Goal: Task Accomplishment & Management: Manage account settings

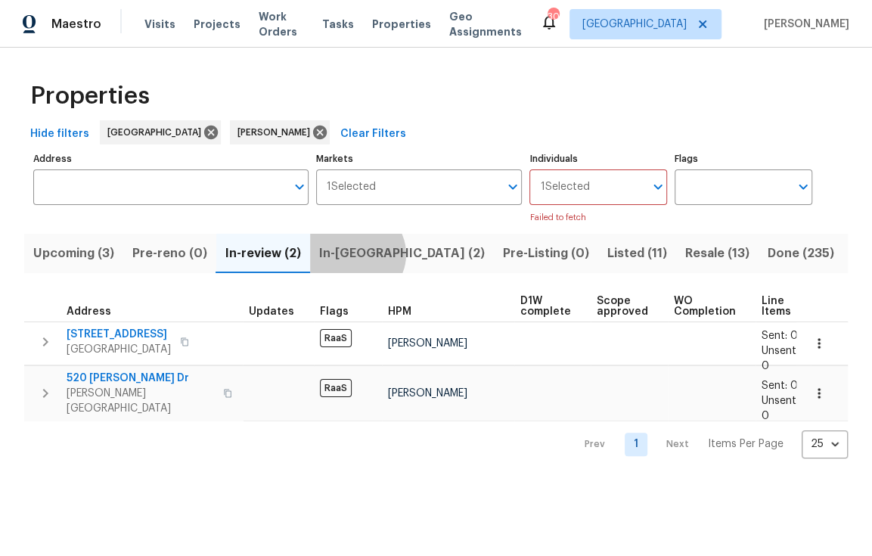
click at [355, 255] on span "In-[GEOGRAPHIC_DATA] (2)" at bounding box center [402, 253] width 166 height 21
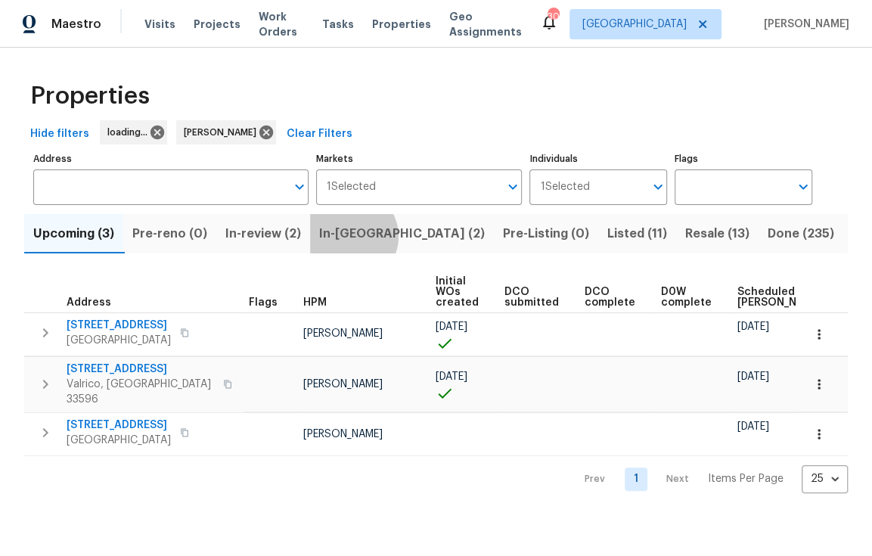
click at [349, 237] on span "In-reno (2)" at bounding box center [402, 233] width 166 height 21
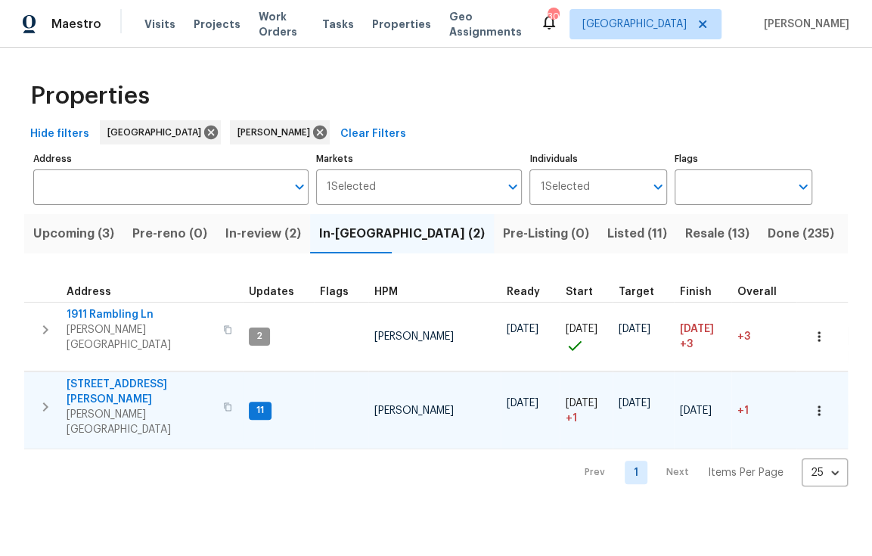
click at [122, 380] on span "1109 Bryan Rd" at bounding box center [140, 392] width 147 height 30
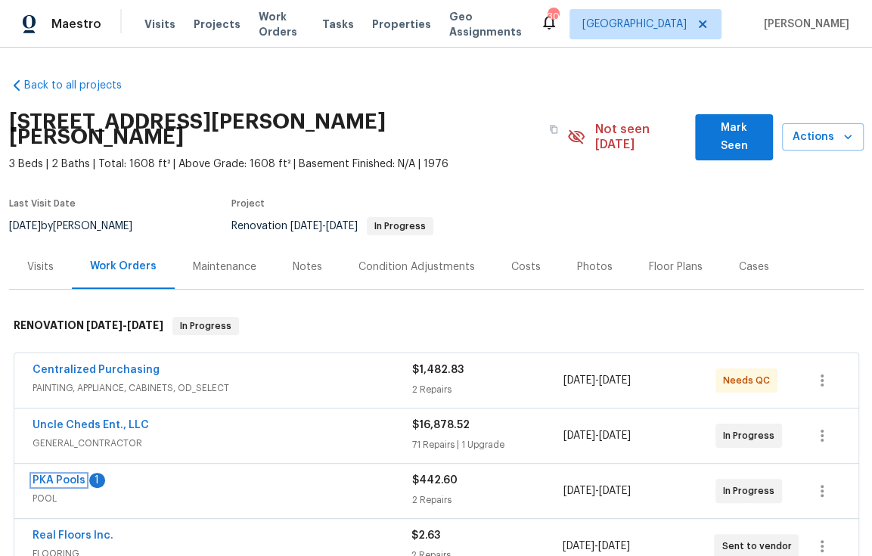
click at [54, 475] on link "PKA Pools" at bounding box center [59, 480] width 53 height 11
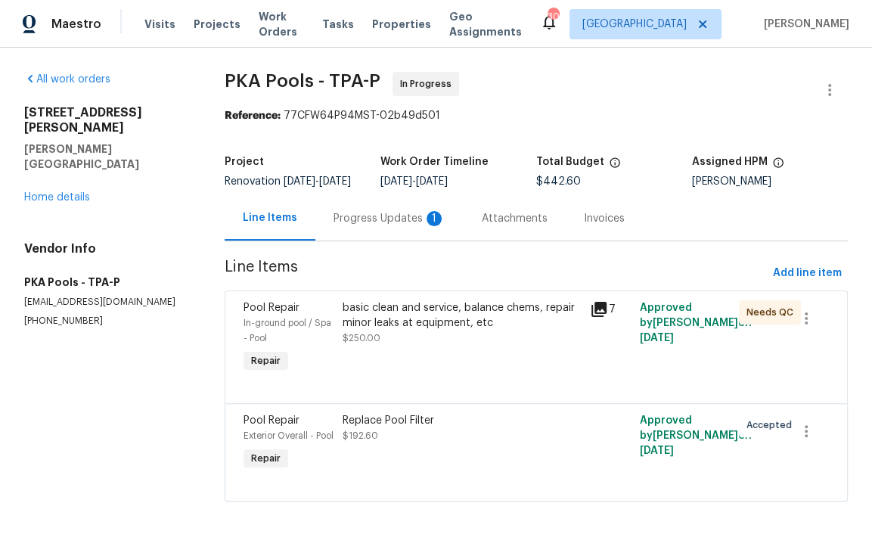
click at [387, 226] on div "Progress Updates 1" at bounding box center [389, 218] width 112 height 15
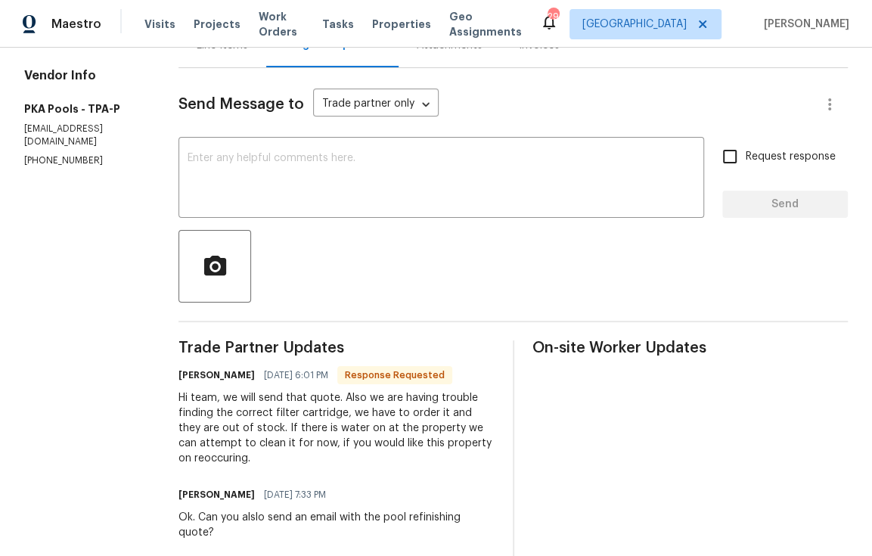
scroll to position [222, 0]
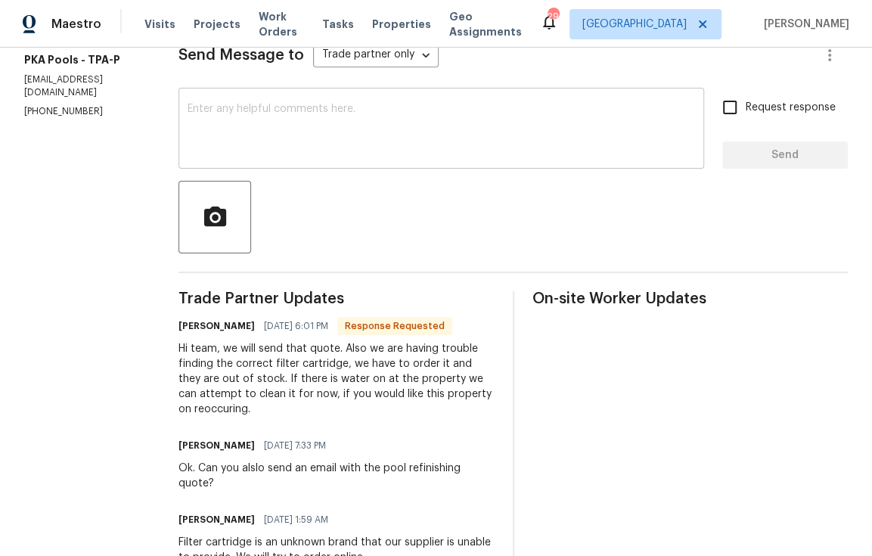
click at [408, 144] on textarea at bounding box center [441, 130] width 507 height 53
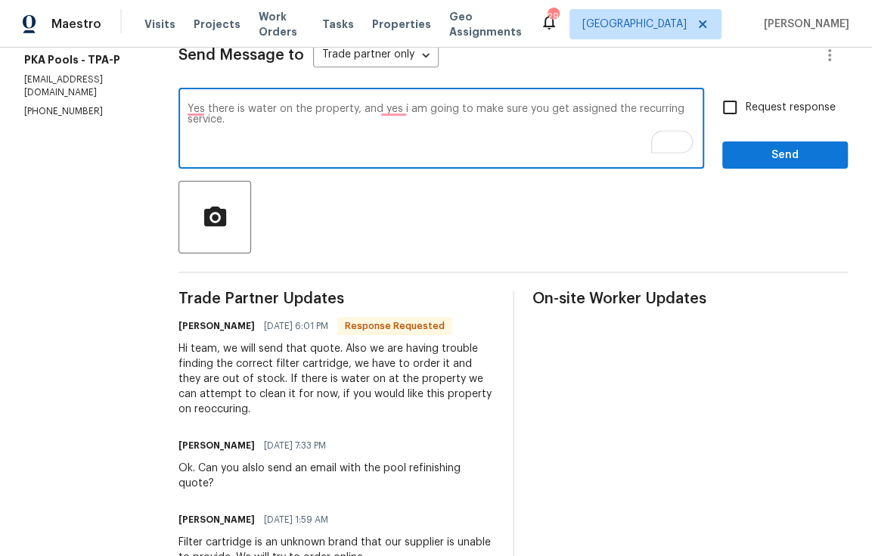
type textarea "Yes there is water on the property, and yes i am going to make sure you get ass…"
click at [762, 165] on span "Send" at bounding box center [784, 155] width 101 height 19
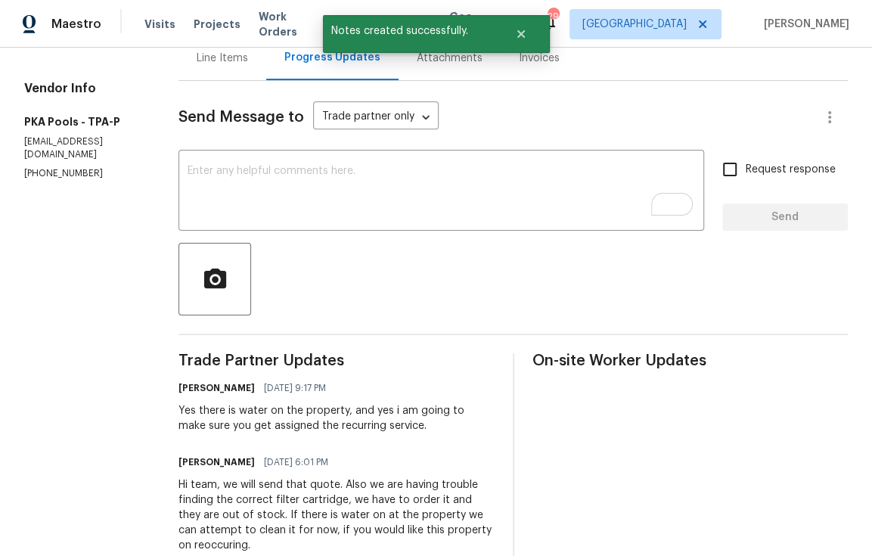
scroll to position [0, 0]
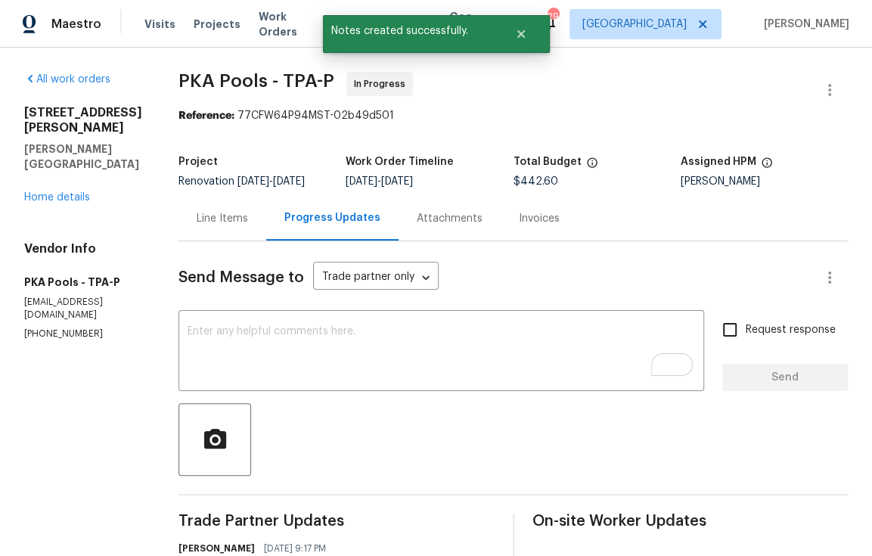
click at [219, 223] on div "Line Items" at bounding box center [222, 218] width 51 height 15
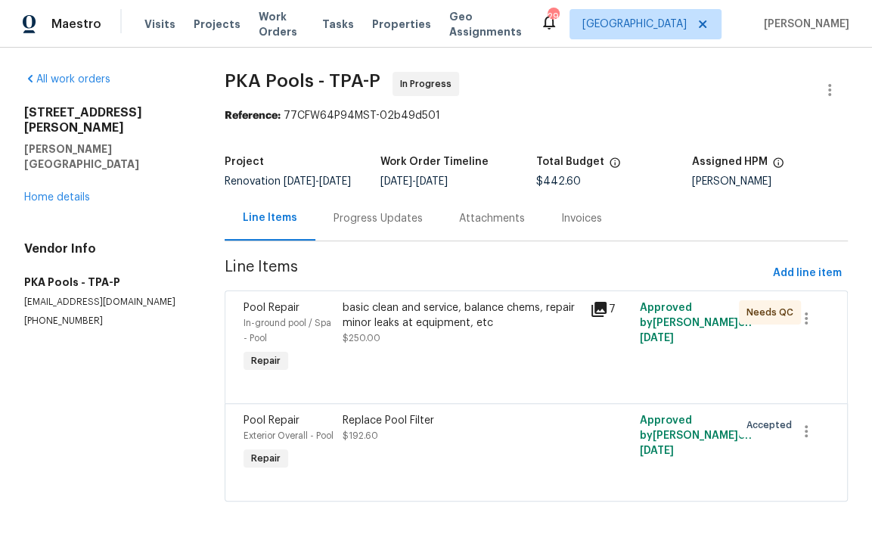
click at [485, 346] on div "basic clean and service, balance chems, repair minor leaks at equipment, etc $2…" at bounding box center [462, 322] width 239 height 45
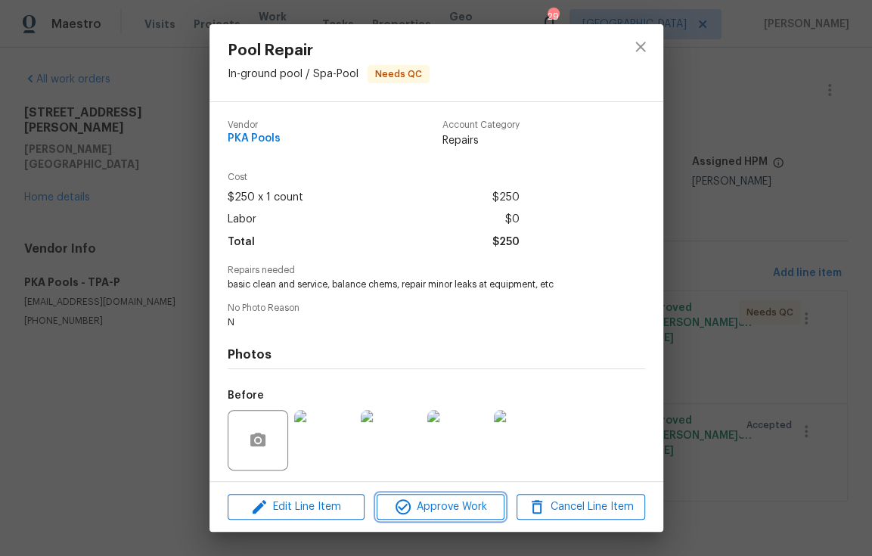
click at [438, 501] on span "Approve Work" at bounding box center [440, 507] width 119 height 19
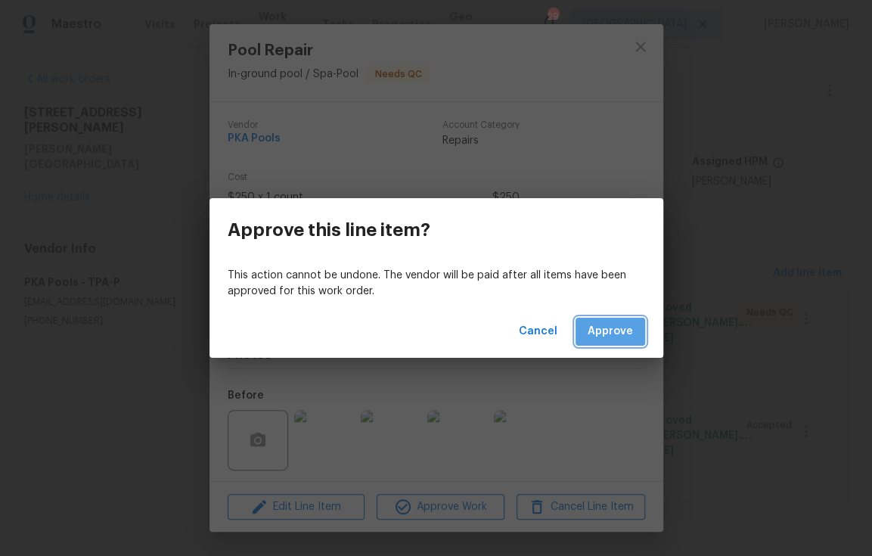
click at [619, 334] on span "Approve" at bounding box center [610, 331] width 45 height 19
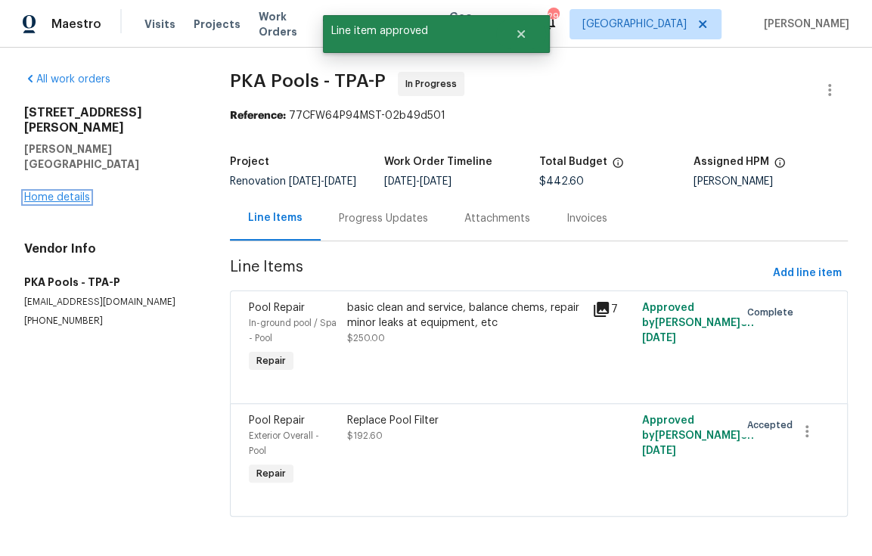
click at [67, 192] on link "Home details" at bounding box center [57, 197] width 66 height 11
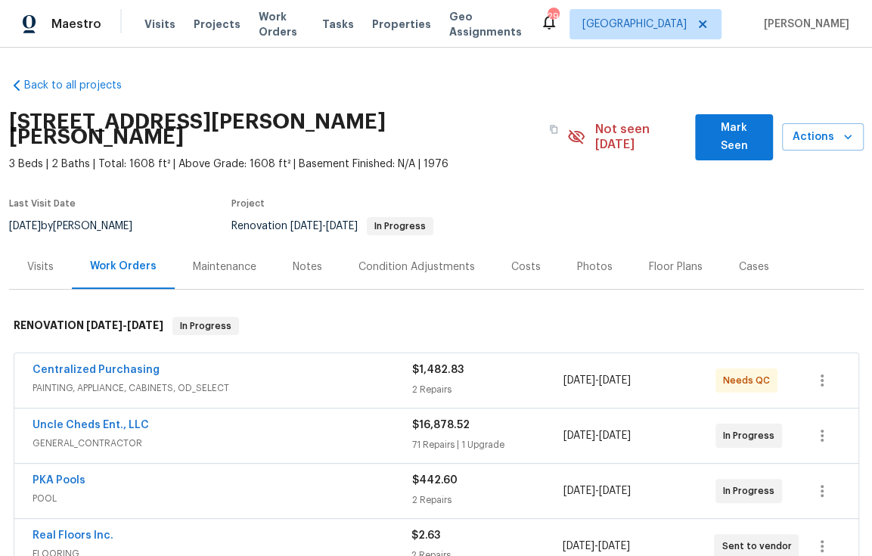
click at [238, 259] on div "Maintenance" at bounding box center [225, 266] width 64 height 15
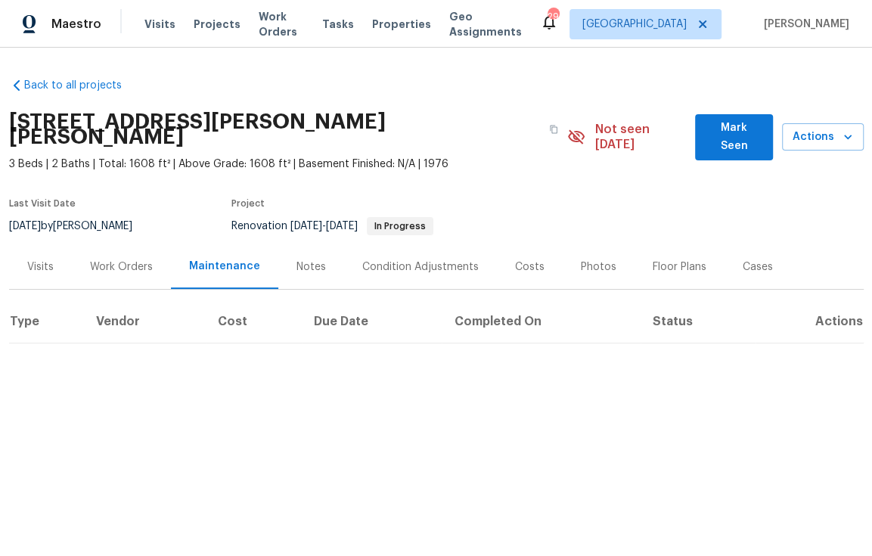
click at [40, 259] on div "Visits" at bounding box center [40, 266] width 26 height 15
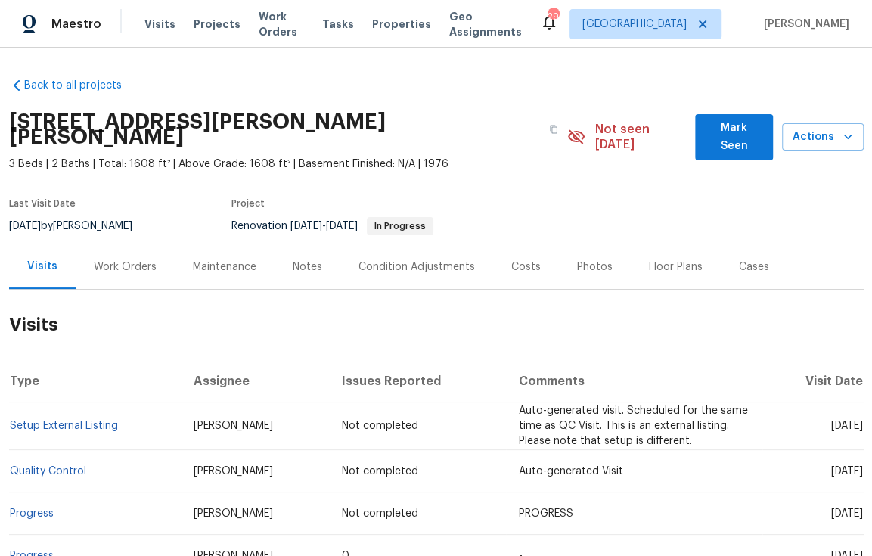
click at [135, 259] on div "Work Orders" at bounding box center [125, 266] width 63 height 15
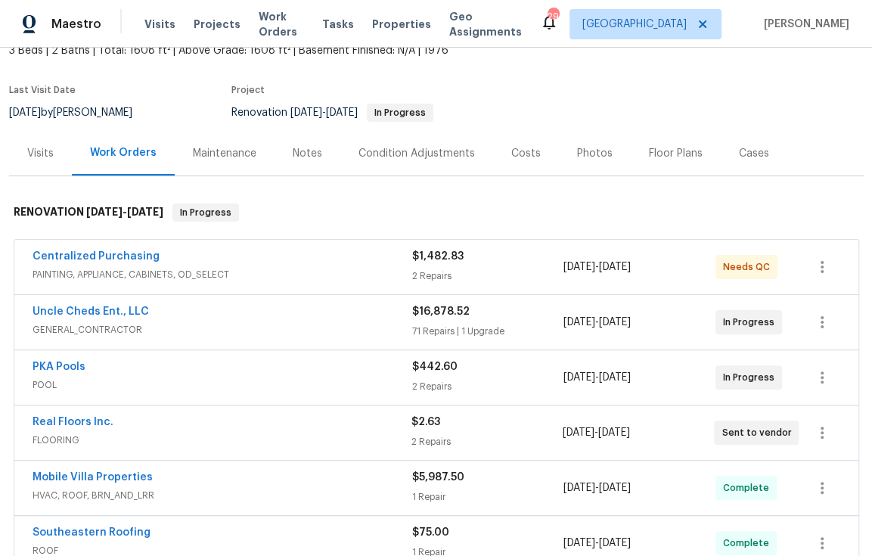
scroll to position [89, 0]
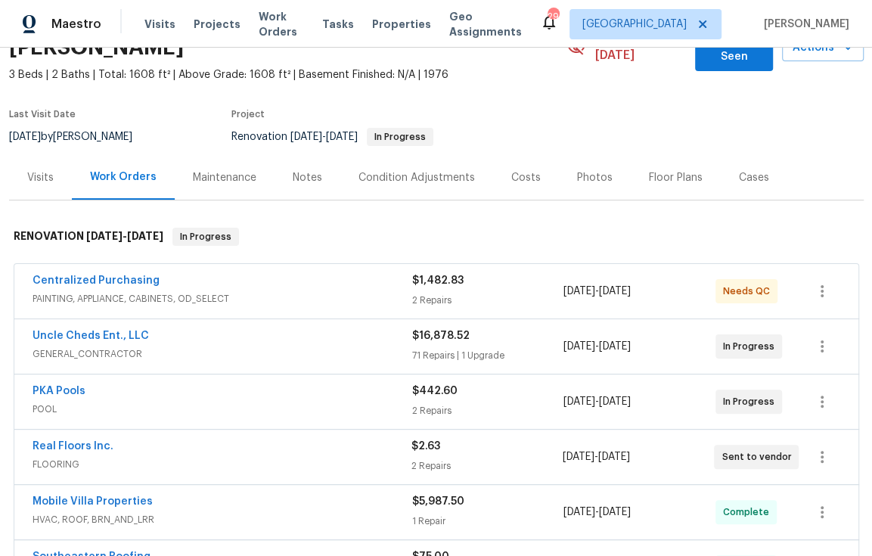
click at [293, 170] on div "Notes" at bounding box center [307, 177] width 29 height 15
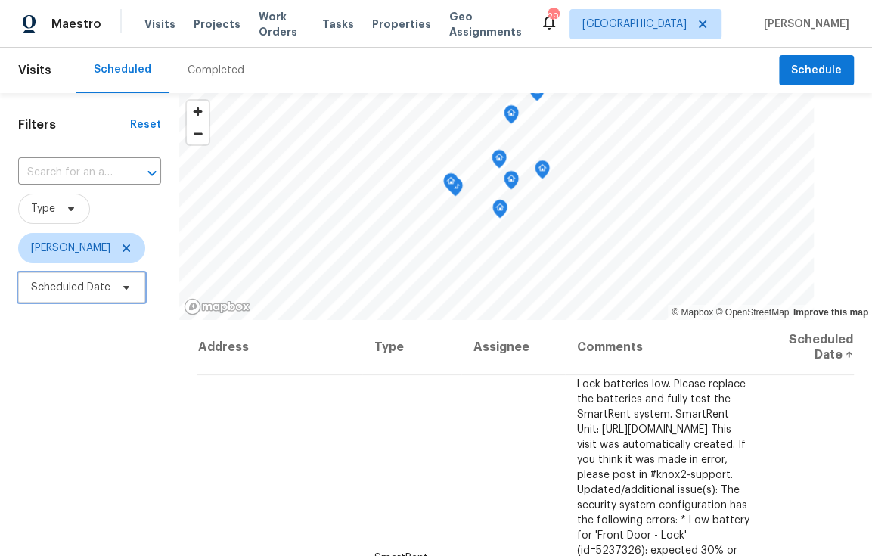
click at [67, 293] on span "Scheduled Date" at bounding box center [70, 287] width 79 height 15
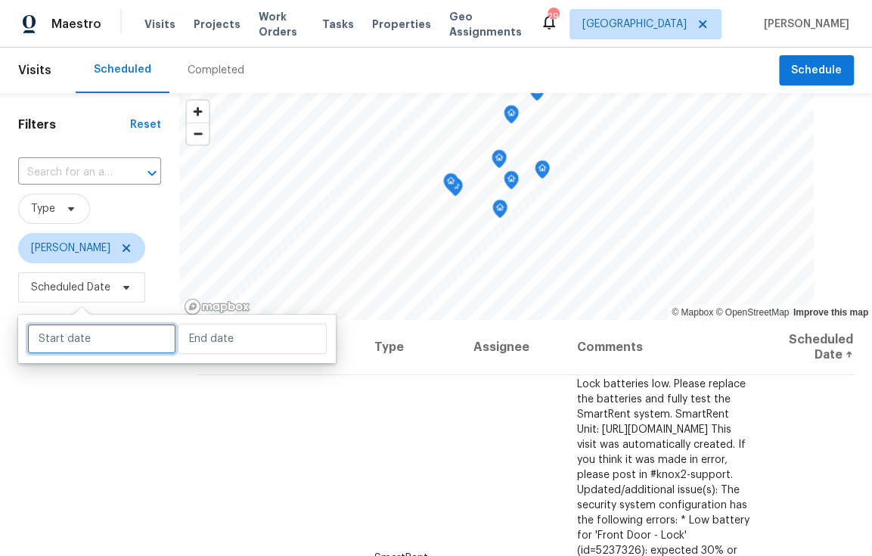
click at [71, 345] on input "text" at bounding box center [101, 339] width 149 height 30
select select "9"
select select "2025"
select select "10"
select select "2025"
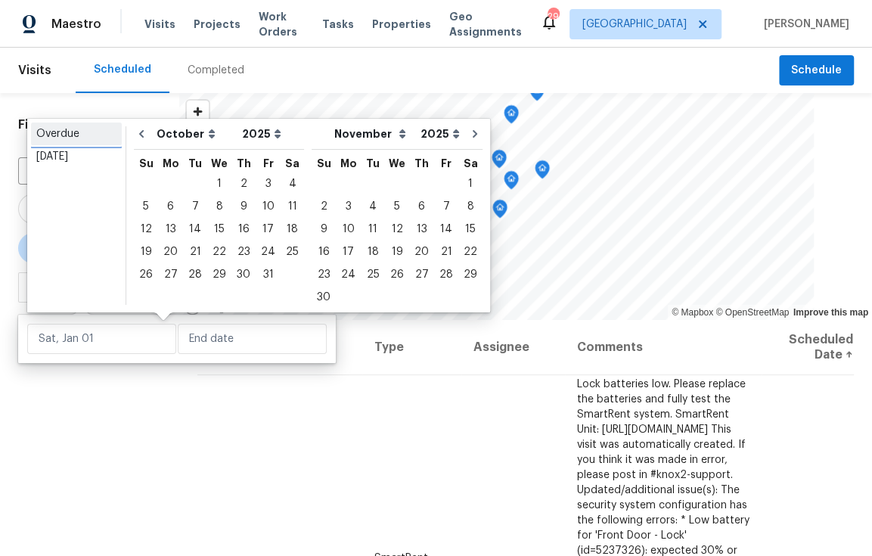
click at [64, 137] on div "Overdue" at bounding box center [76, 133] width 80 height 15
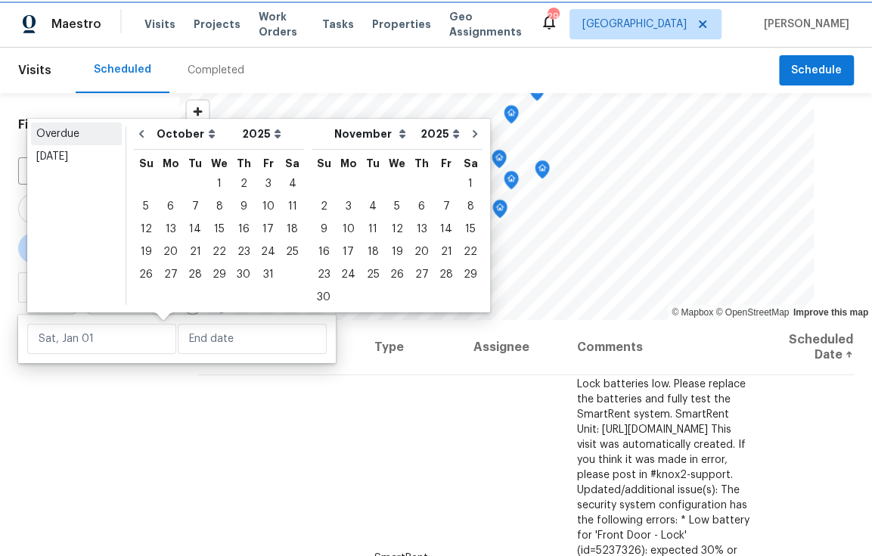
type input "Mon, Sep 01"
type input "Tue, Sep 30"
select select "8"
select select "9"
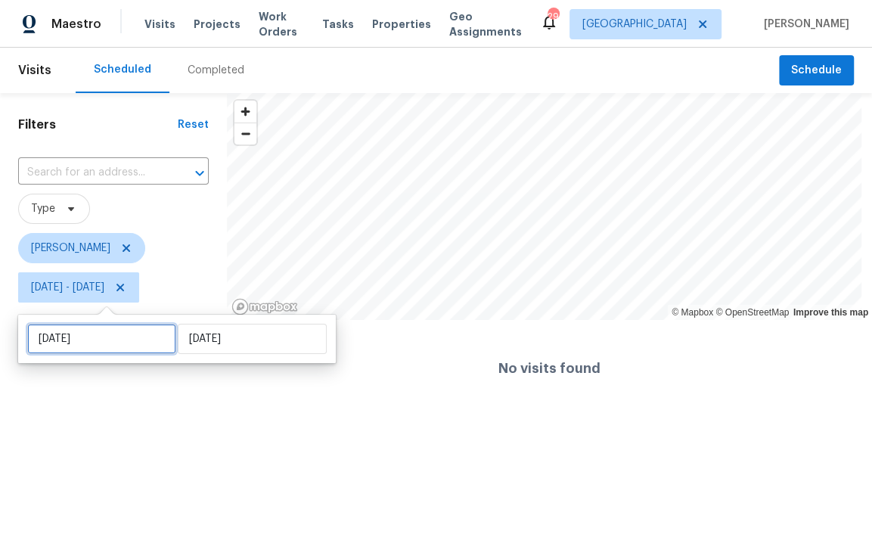
select select "8"
select select "2025"
select select "9"
select select "2025"
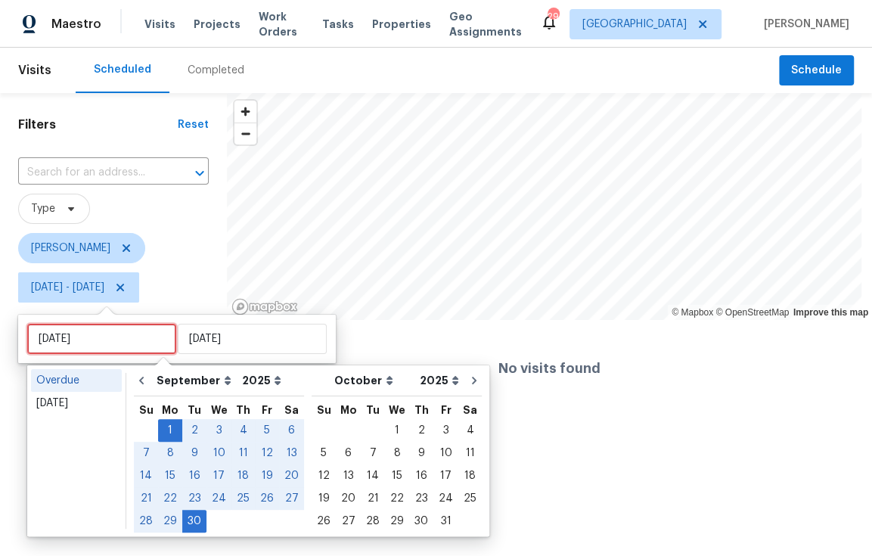
click at [77, 341] on input "Mon, Sep 01" at bounding box center [101, 339] width 149 height 30
click at [74, 403] on div "Today" at bounding box center [76, 402] width 80 height 15
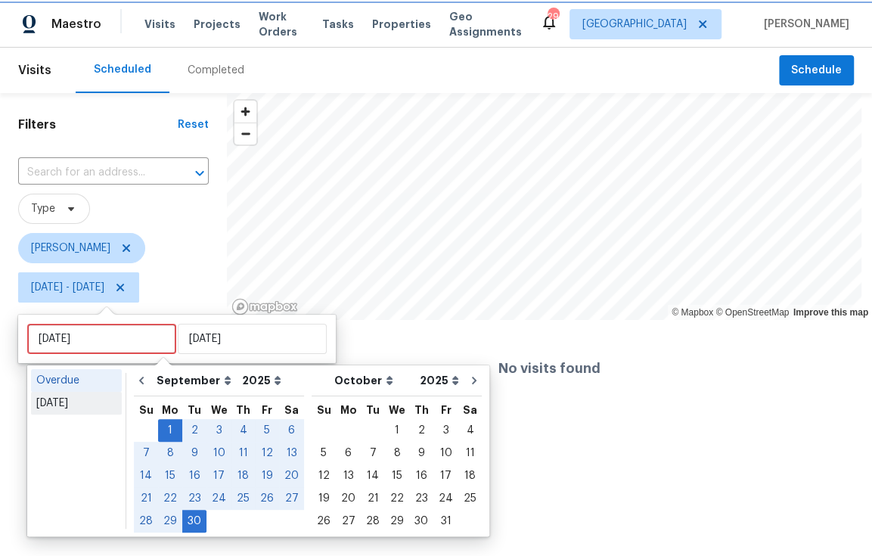
type input "[DATE]"
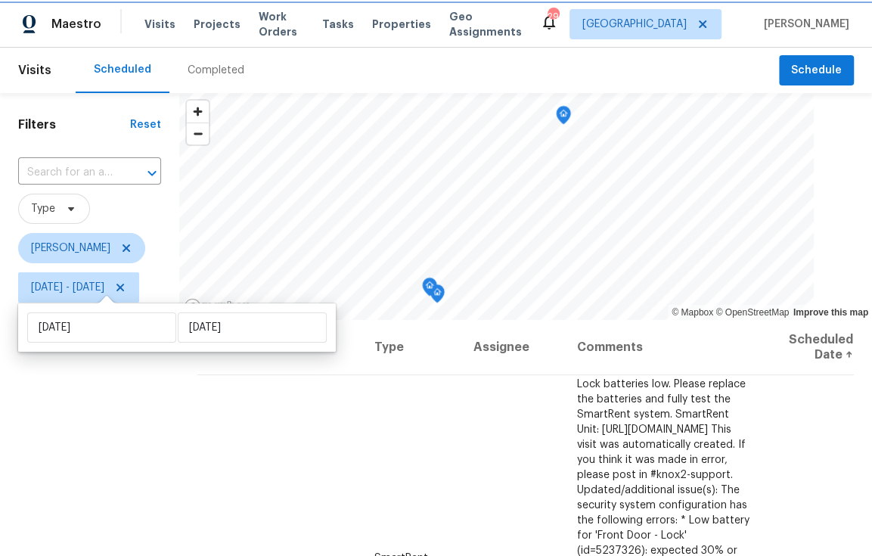
scroll to position [219, 0]
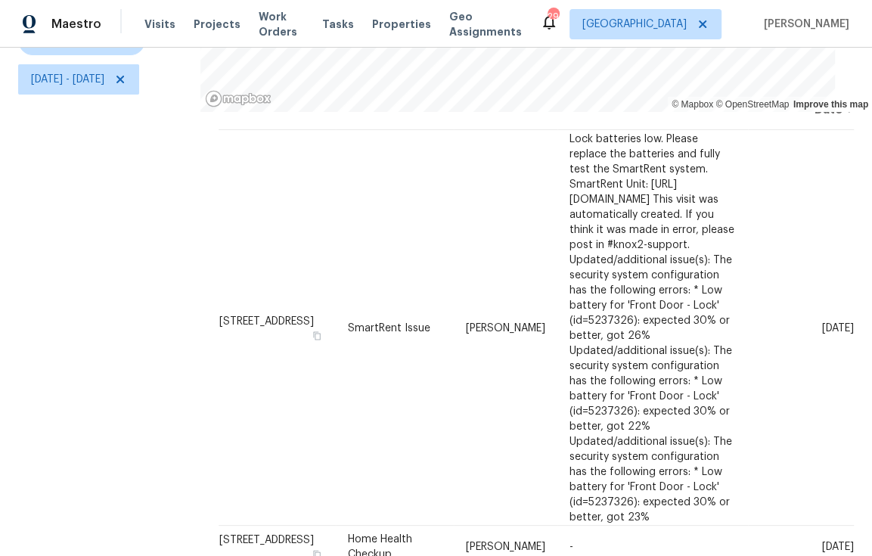
scroll to position [219, 0]
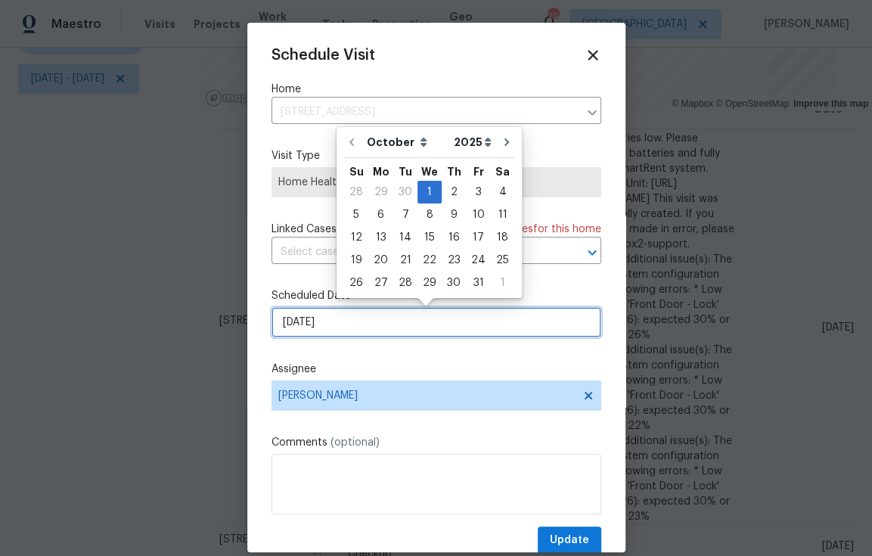
click at [369, 331] on input "[DATE]" at bounding box center [436, 322] width 330 height 30
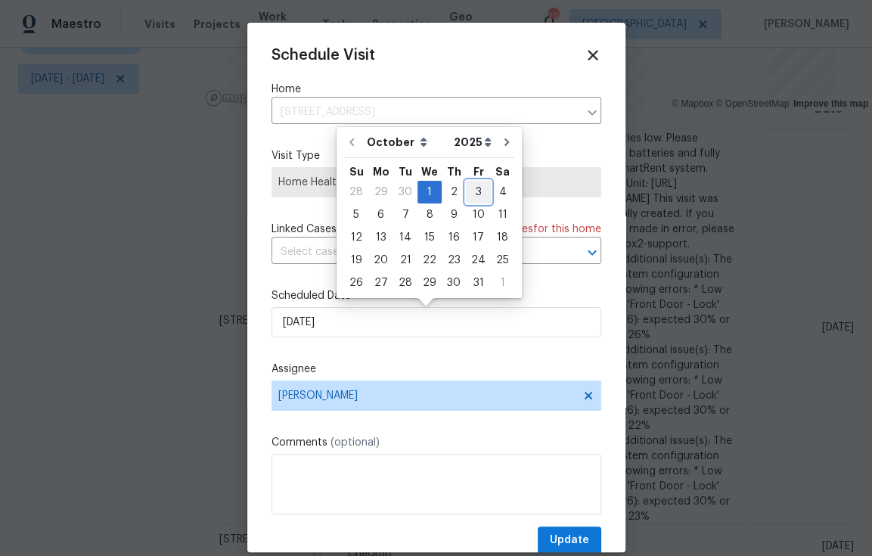
click at [472, 188] on div "3" at bounding box center [478, 191] width 25 height 21
type input "[DATE]"
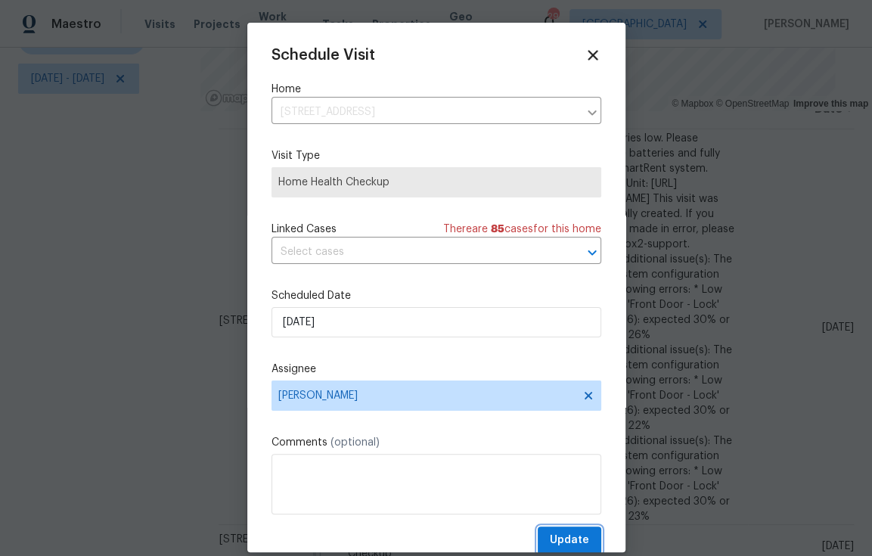
click at [550, 535] on span "Update" at bounding box center [569, 540] width 39 height 19
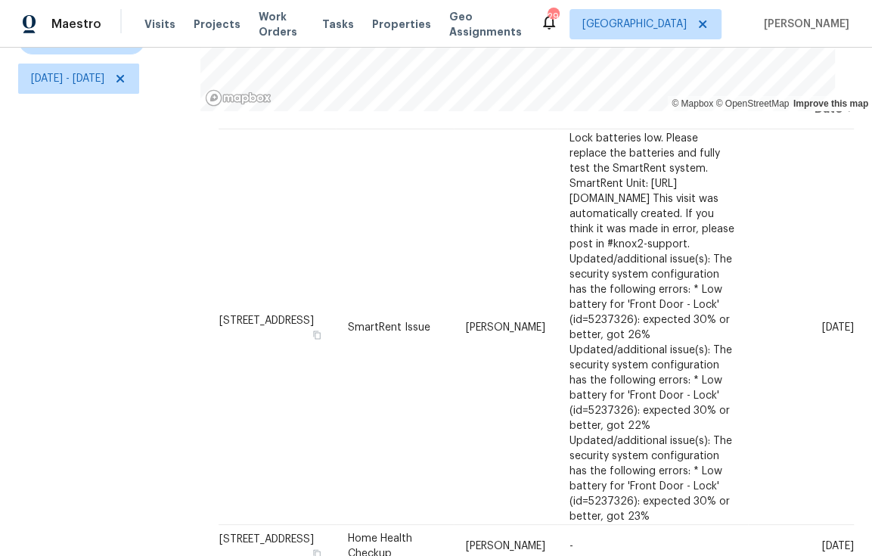
scroll to position [0, 0]
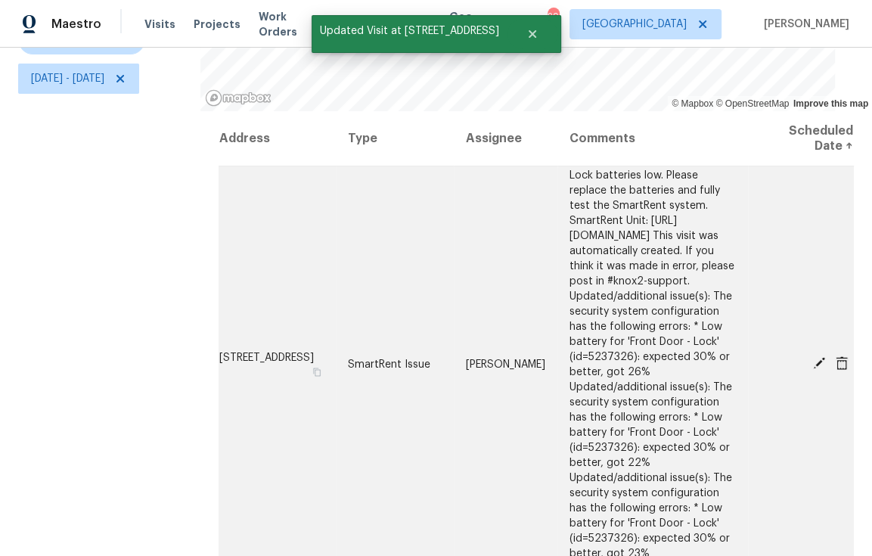
click at [813, 357] on icon at bounding box center [819, 363] width 12 height 12
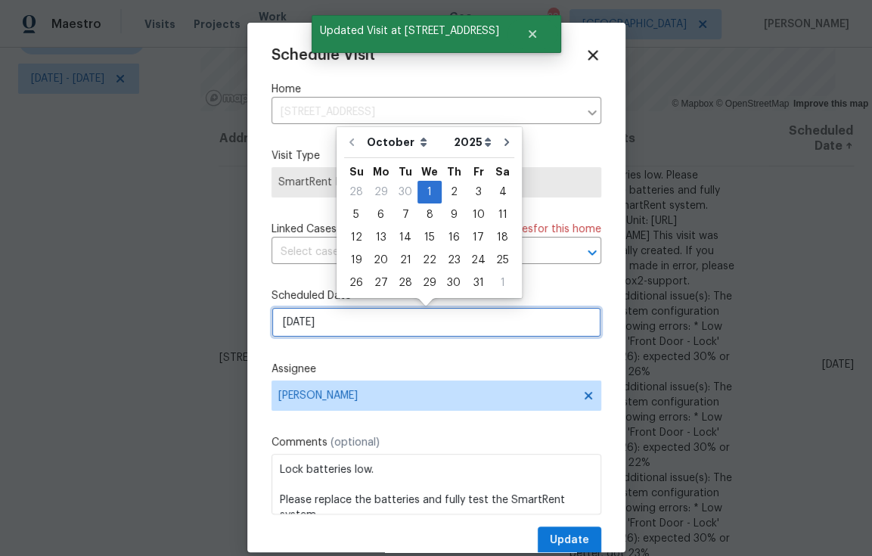
click at [374, 330] on input "[DATE]" at bounding box center [436, 322] width 330 height 30
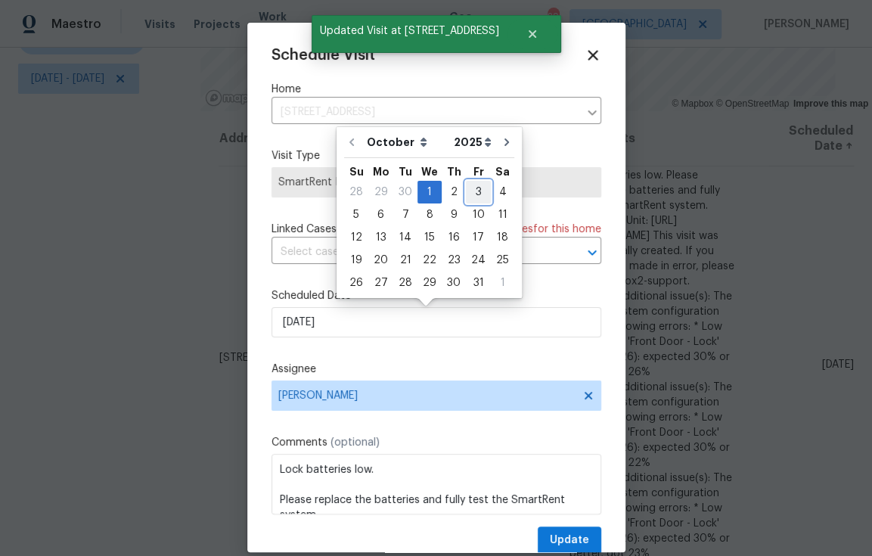
click at [468, 191] on div "3" at bounding box center [478, 191] width 25 height 21
type input "10/3/2025"
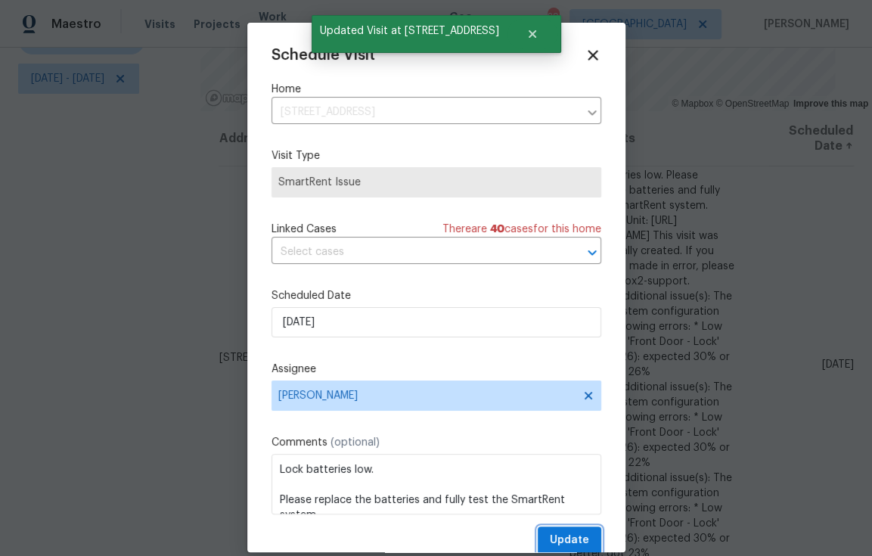
click at [561, 541] on span "Update" at bounding box center [569, 540] width 39 height 19
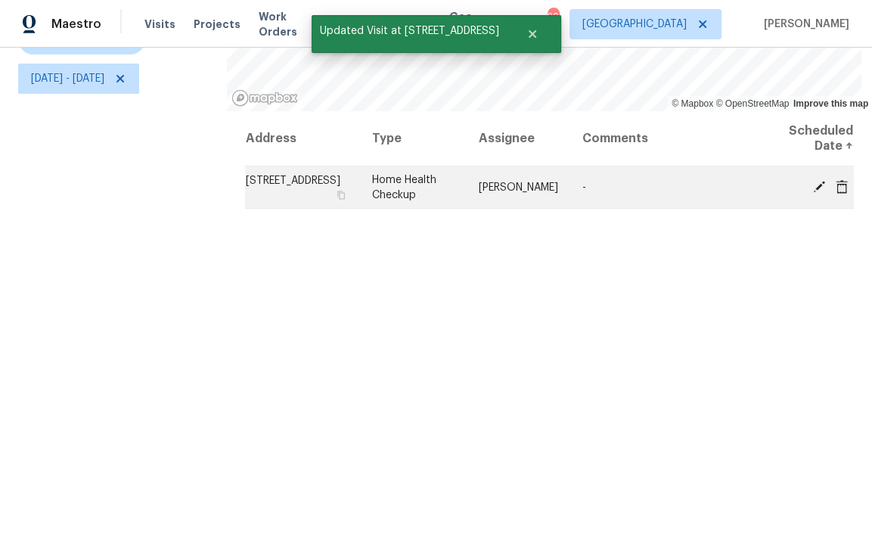
click at [722, 169] on td "-" at bounding box center [661, 187] width 183 height 42
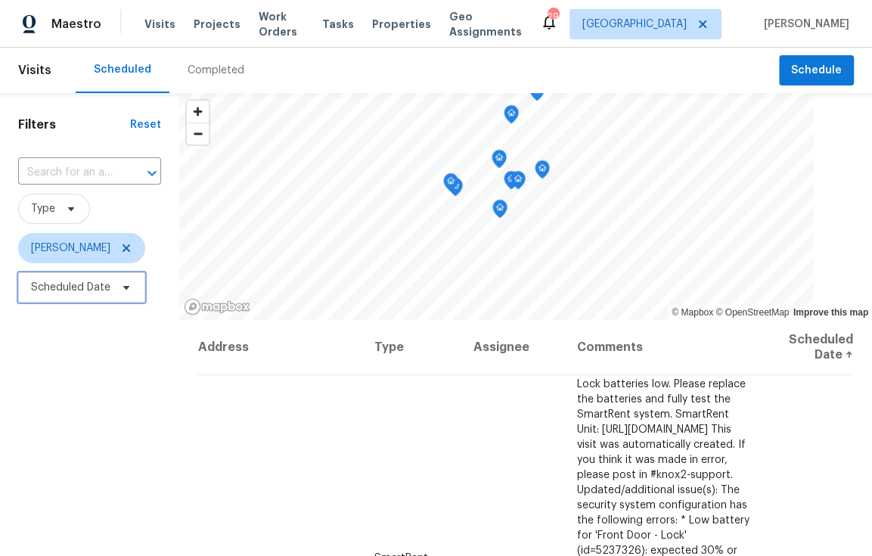
click at [71, 302] on span "Scheduled Date" at bounding box center [81, 287] width 127 height 30
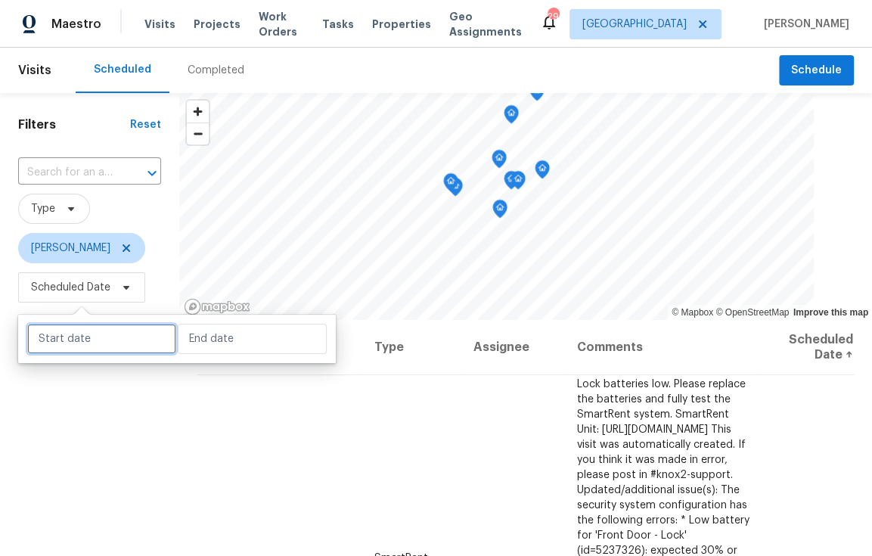
click at [117, 340] on input "text" at bounding box center [101, 339] width 149 height 30
select select "9"
select select "2025"
select select "10"
select select "2025"
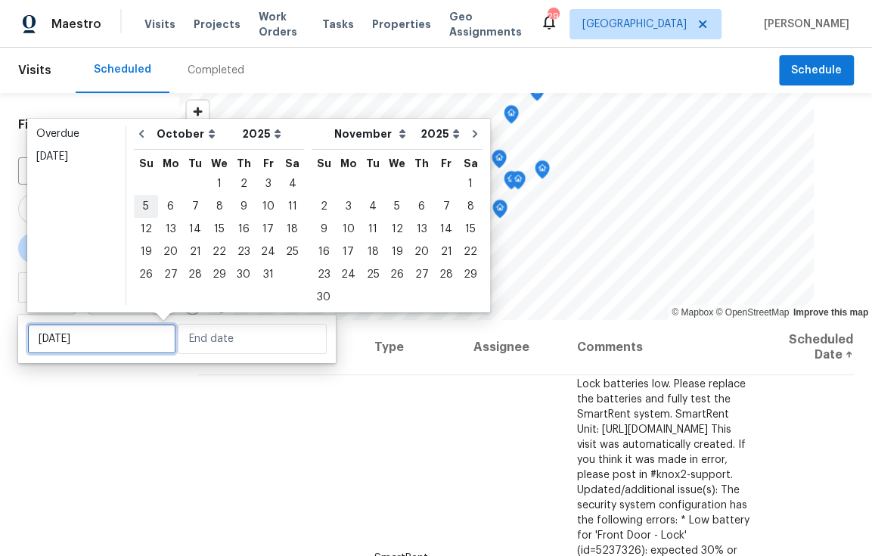
type input "Sun, Oct 05"
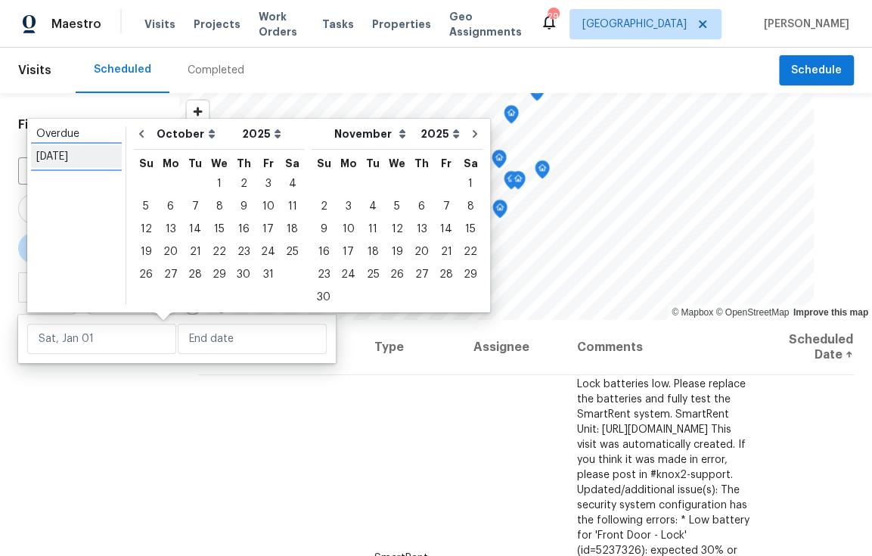
click at [66, 154] on div "Today" at bounding box center [76, 156] width 80 height 15
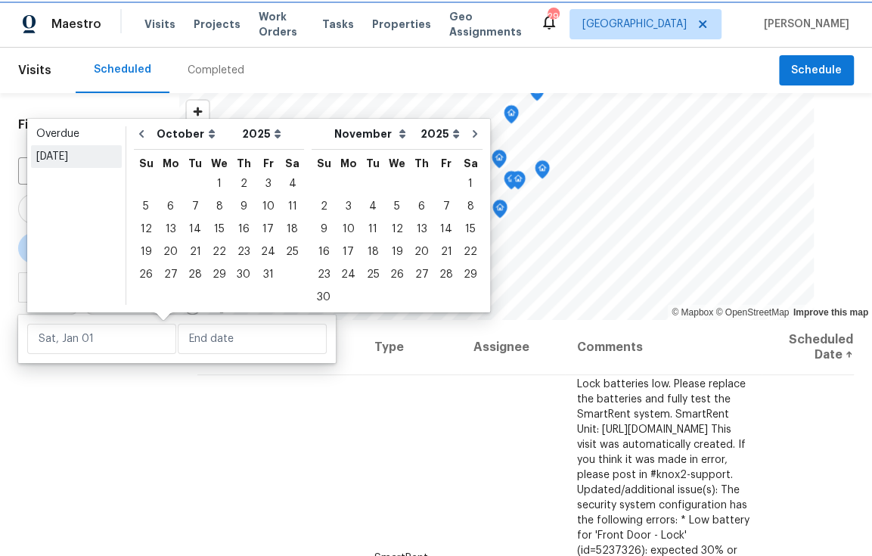
type input "Wed, Oct 01"
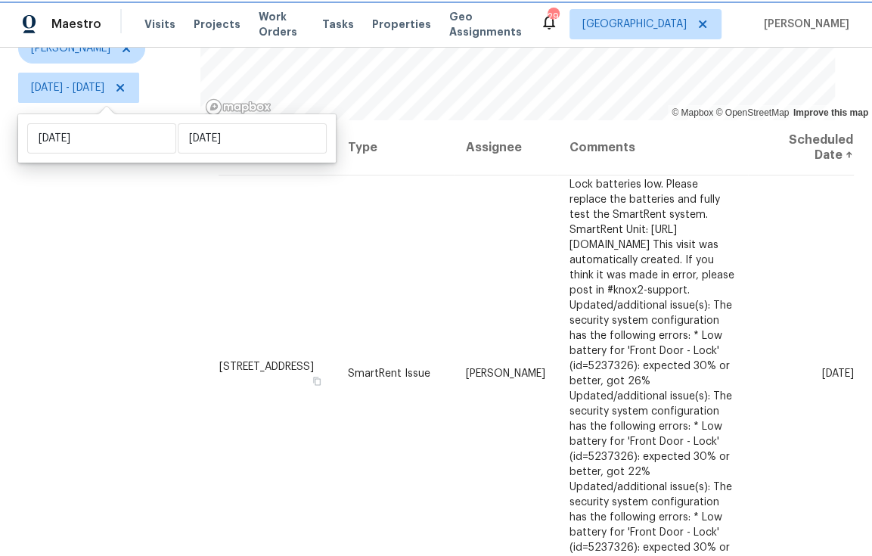
scroll to position [199, 0]
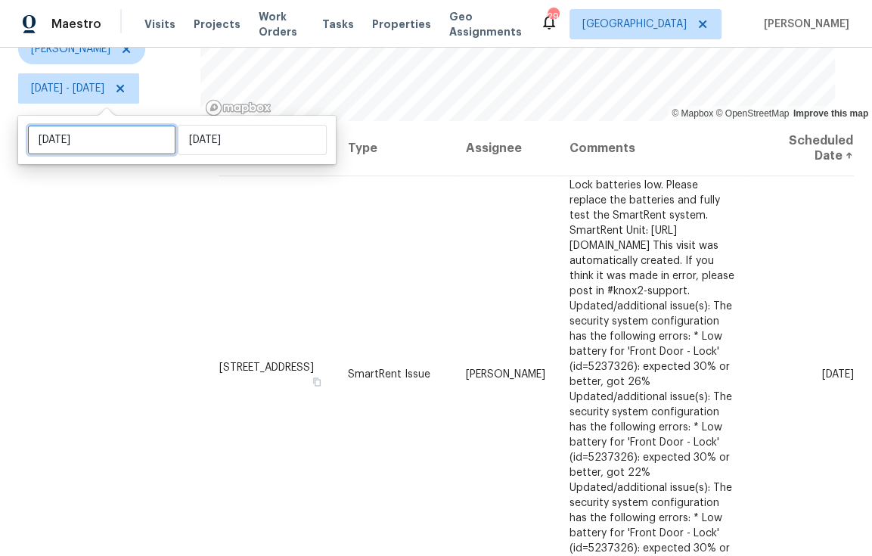
click at [101, 140] on input "Wed, Oct 01" at bounding box center [101, 140] width 149 height 30
select select "9"
select select "2025"
select select "10"
select select "2025"
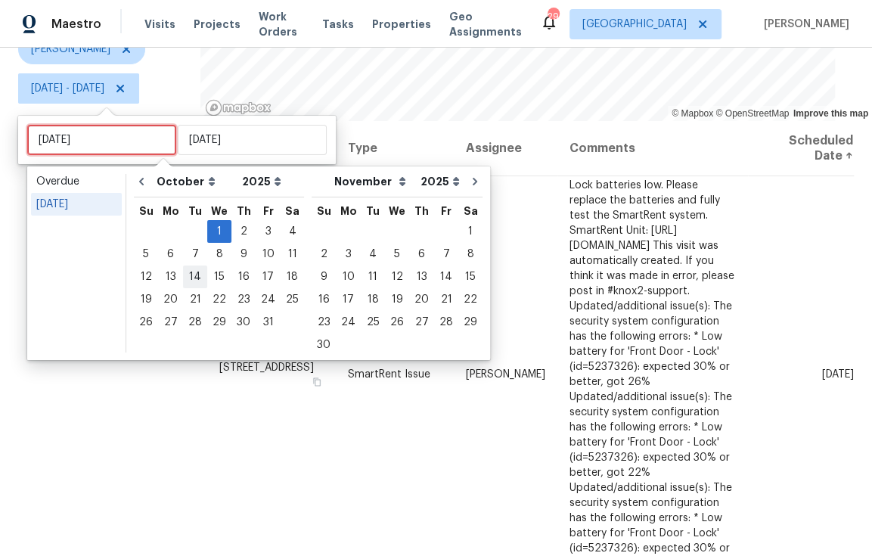
type input "Mon, Oct 06"
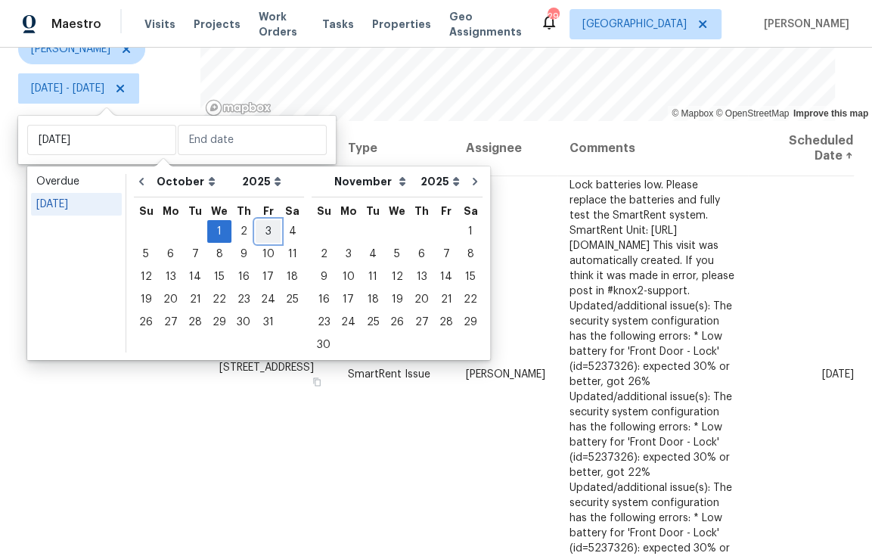
click at [264, 228] on div "3" at bounding box center [268, 231] width 25 height 21
type input "Fri, Oct 03"
type input "Wed, Oct 01"
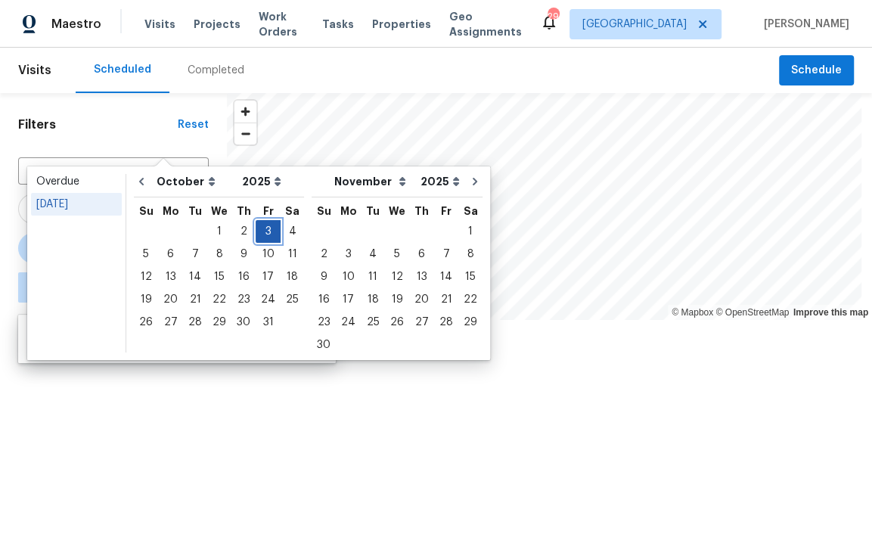
click at [264, 228] on div "3" at bounding box center [268, 231] width 25 height 21
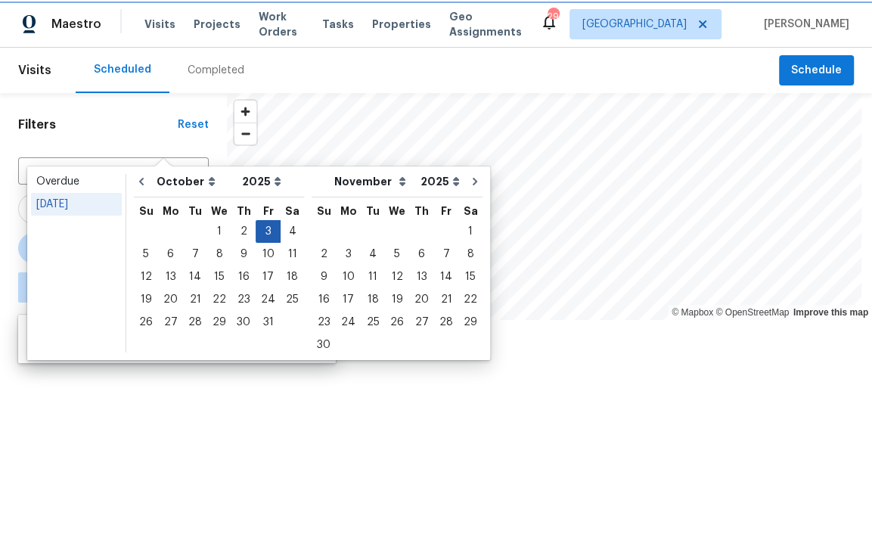
type input "Fri, Oct 03"
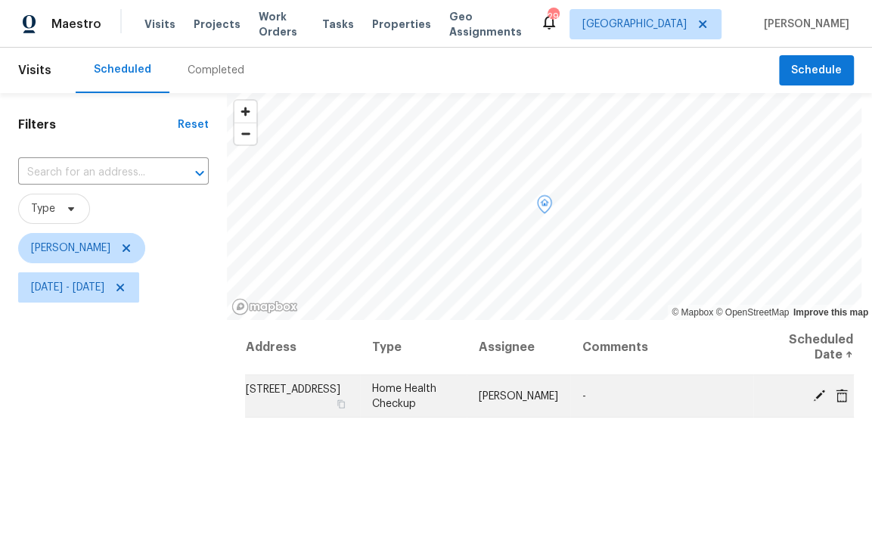
click at [812, 391] on icon at bounding box center [819, 395] width 14 height 14
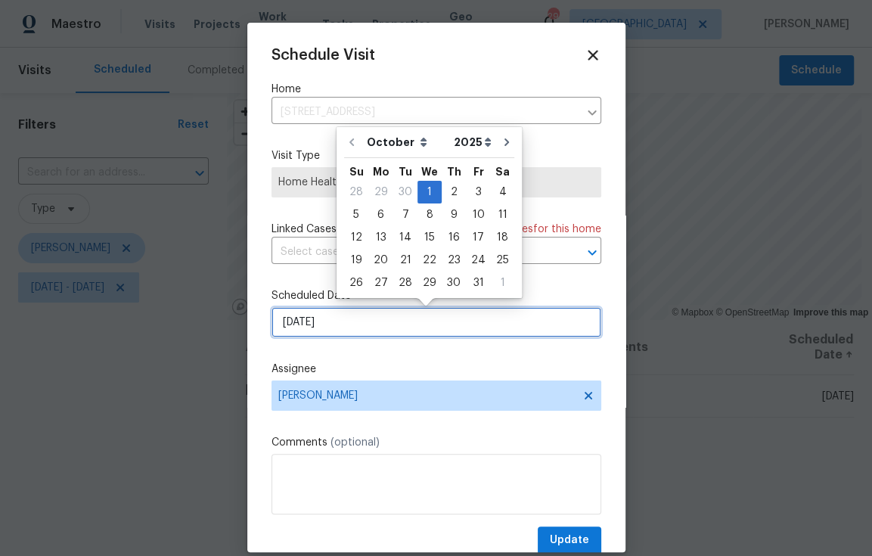
click at [365, 324] on input "10/1/2025" at bounding box center [436, 322] width 330 height 30
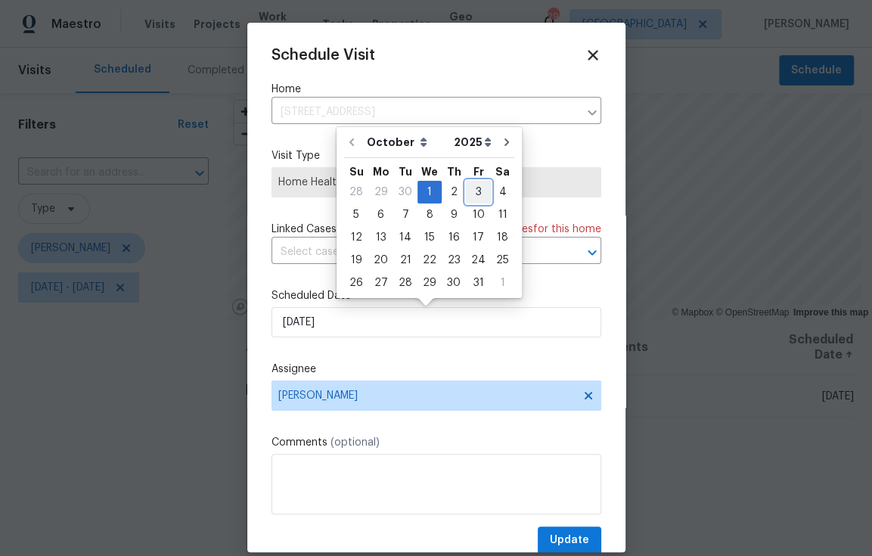
drag, startPoint x: 473, startPoint y: 195, endPoint x: 479, endPoint y: 210, distance: 16.3
click at [473, 195] on div "3" at bounding box center [478, 191] width 25 height 21
type input "10/3/2025"
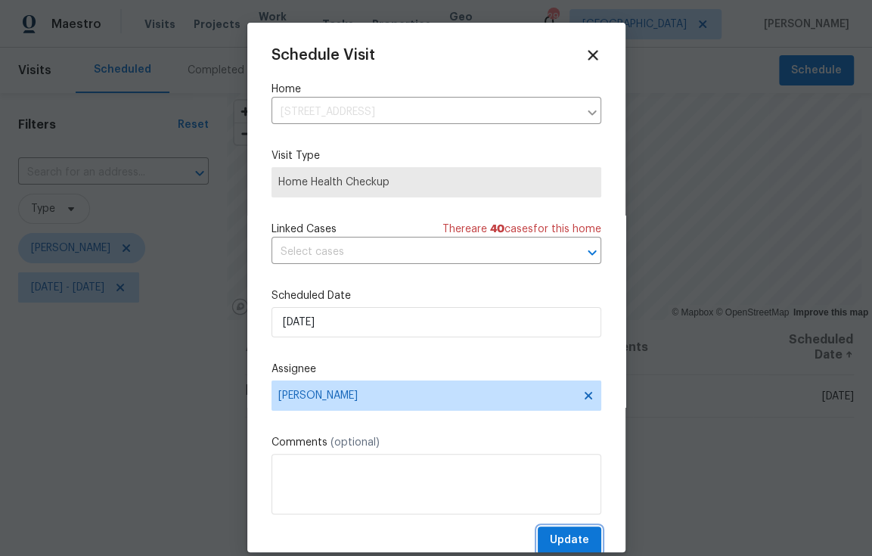
click at [562, 536] on span "Update" at bounding box center [569, 540] width 39 height 19
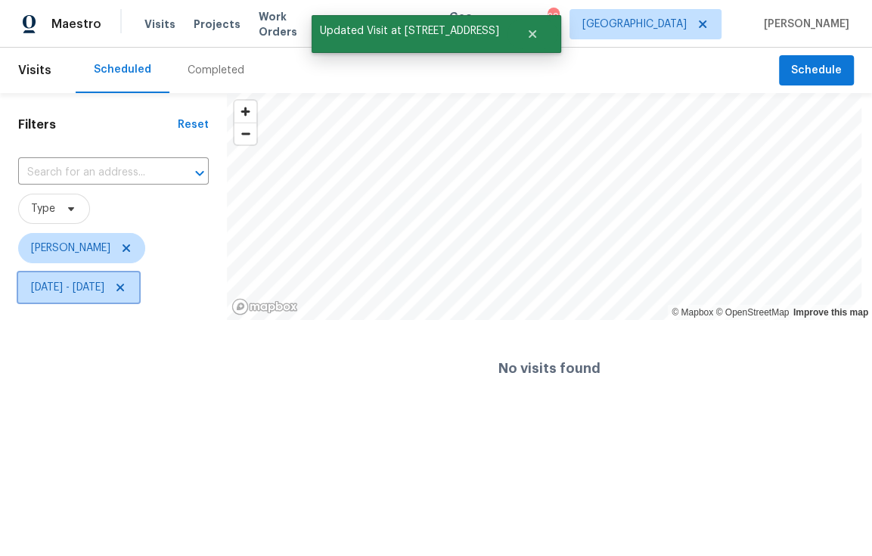
click at [89, 291] on span "[DATE] - [DATE]" at bounding box center [67, 287] width 73 height 15
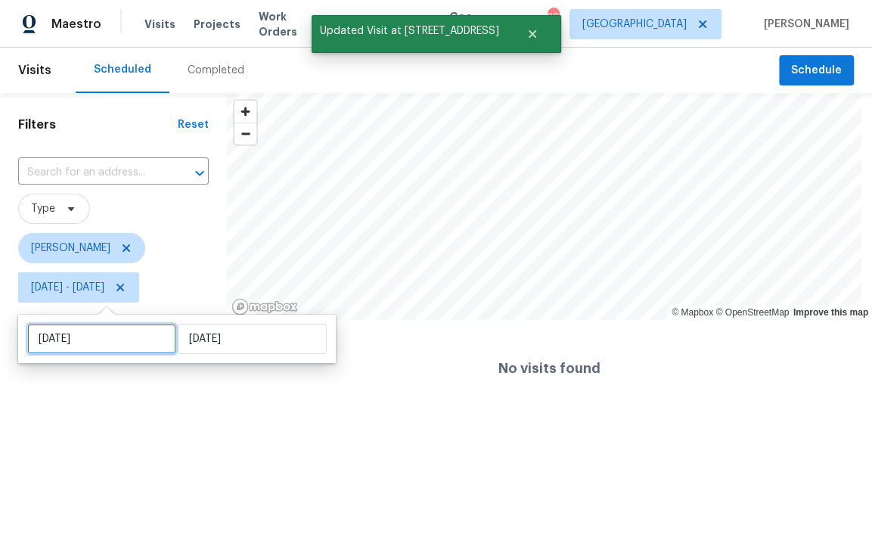
select select "9"
select select "2025"
select select "10"
select select "2025"
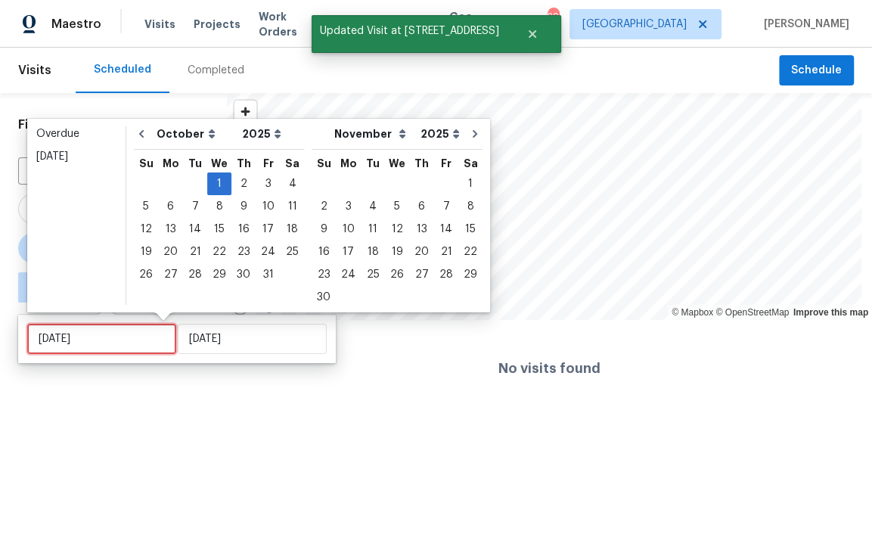
click at [108, 346] on input "Wed, Oct 01" at bounding box center [101, 339] width 149 height 30
type input "Mon, Oct 27"
type input "Wed, Oct 08"
click at [245, 186] on div "2" at bounding box center [243, 183] width 24 height 21
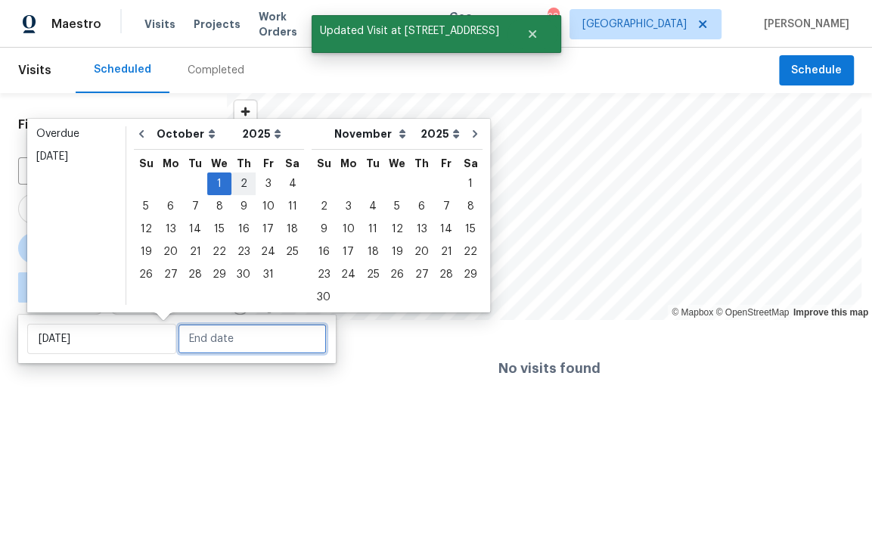
type input "Thu, Oct 02"
type input "Wed, Oct 01"
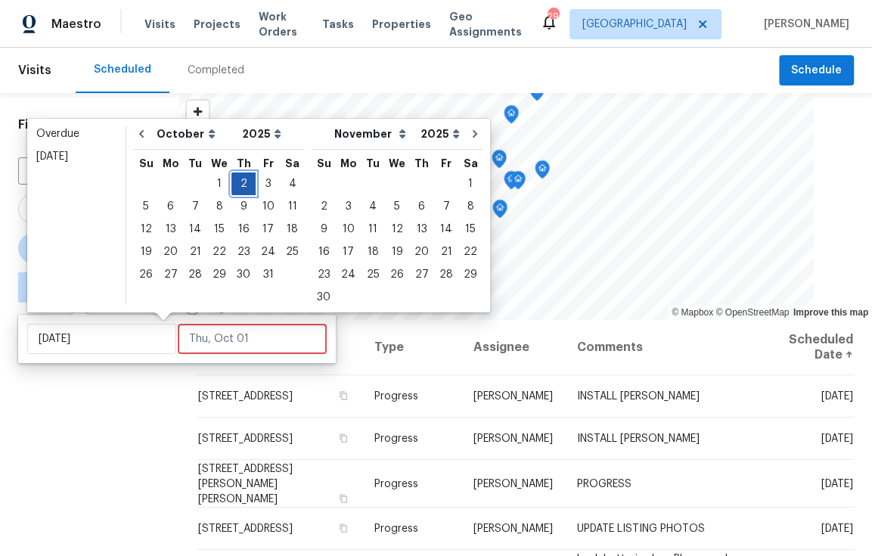
click at [244, 185] on div "2" at bounding box center [243, 183] width 24 height 21
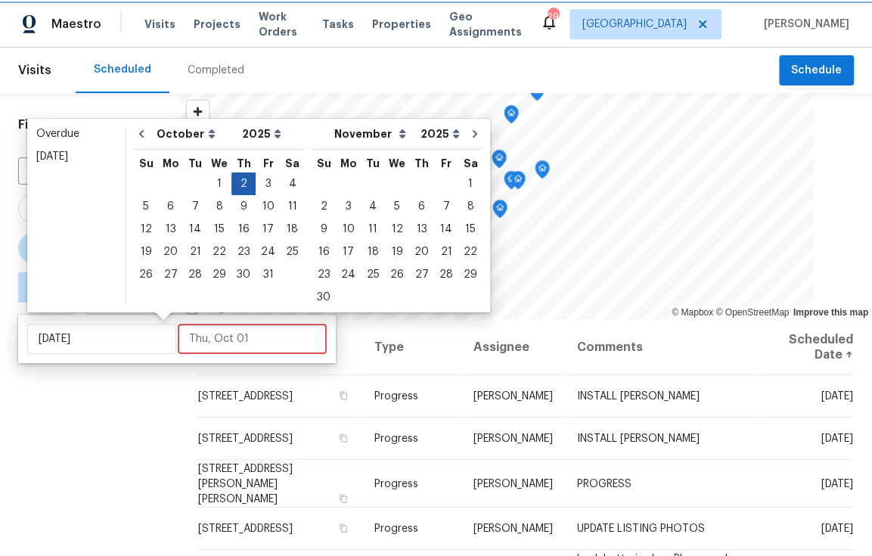
type input "Thu, Oct 02"
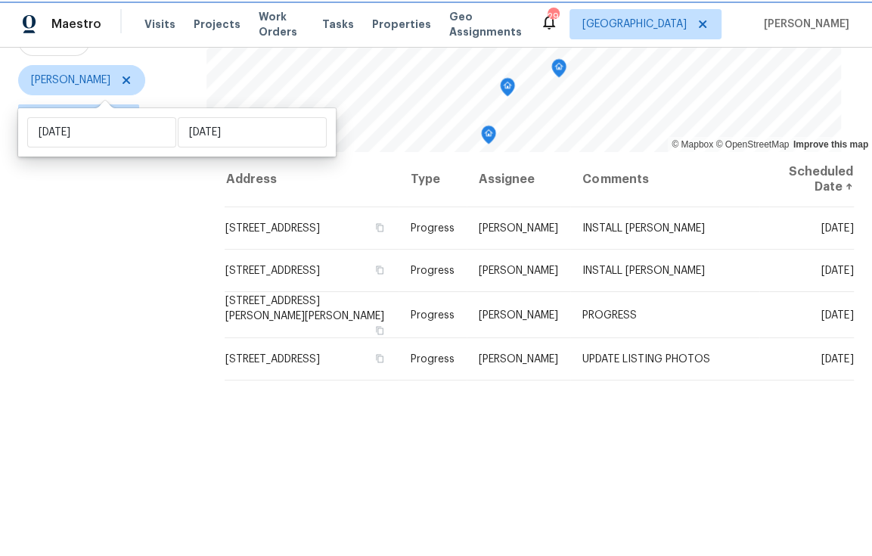
scroll to position [219, 0]
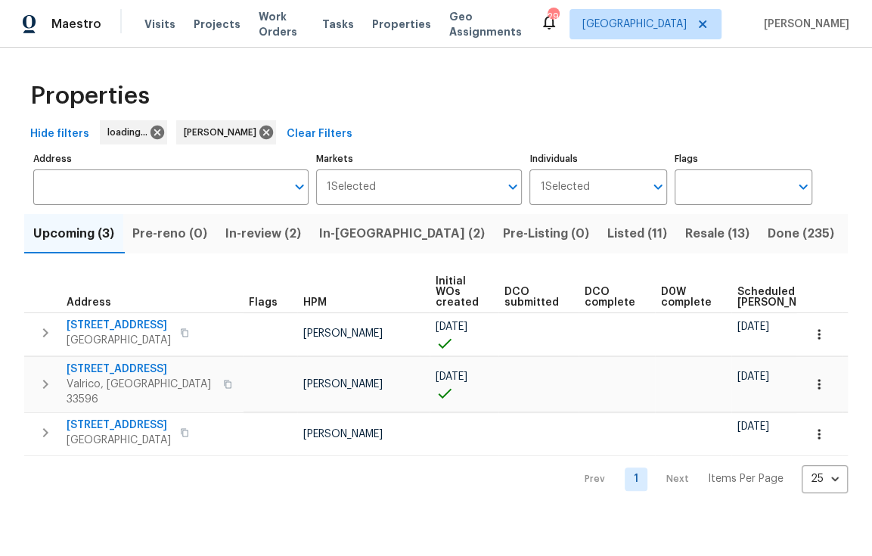
click at [607, 233] on span "Listed (11)" at bounding box center [637, 233] width 60 height 21
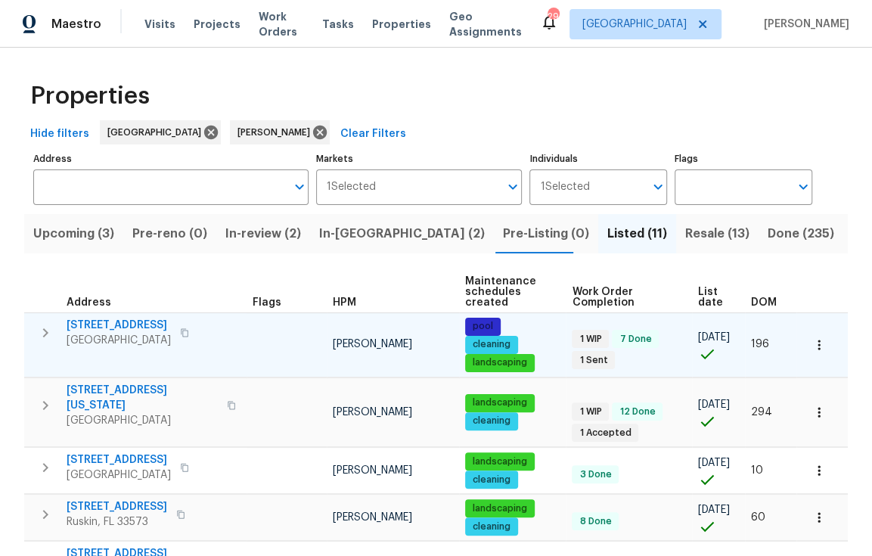
click at [189, 333] on icon "button" at bounding box center [184, 332] width 9 height 9
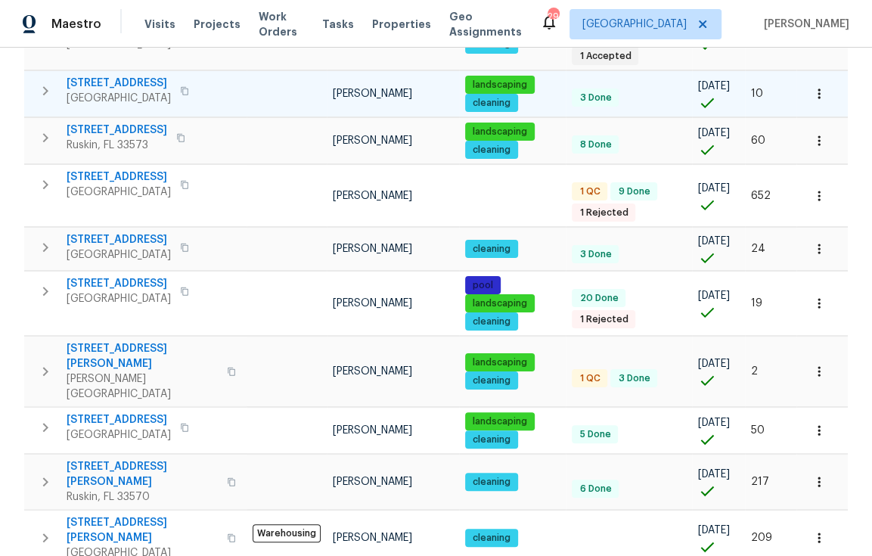
scroll to position [398, 0]
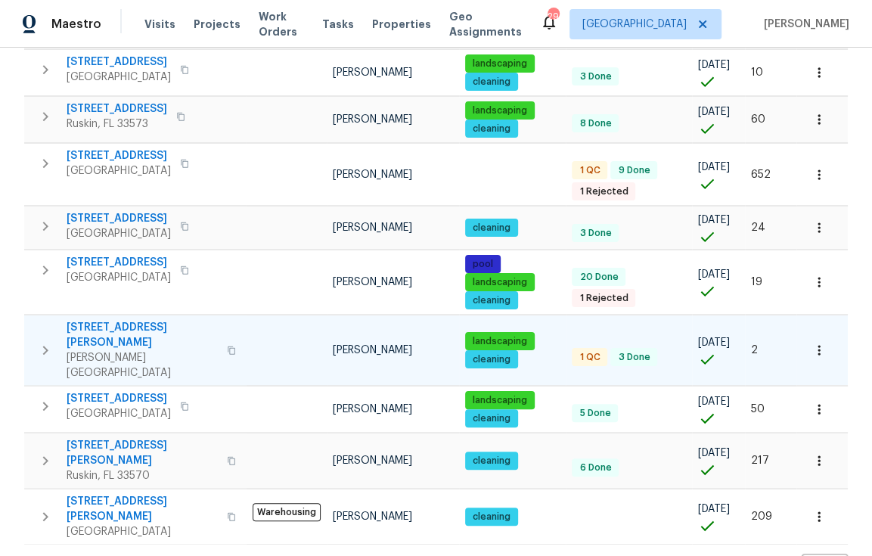
click at [221, 343] on div "513 Sandy Creek Dr Brandon, FL 33511" at bounding box center [154, 350] width 174 height 60
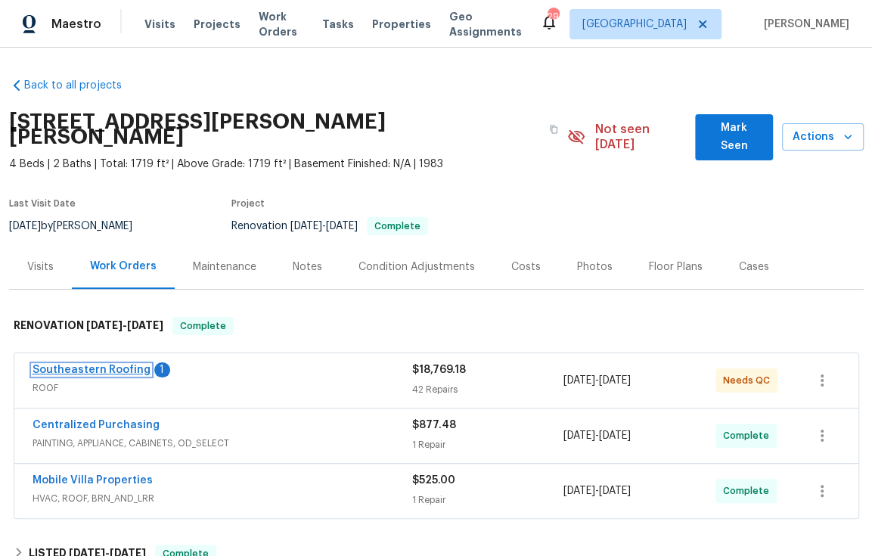
click at [97, 364] on link "Southeastern Roofing" at bounding box center [92, 369] width 118 height 11
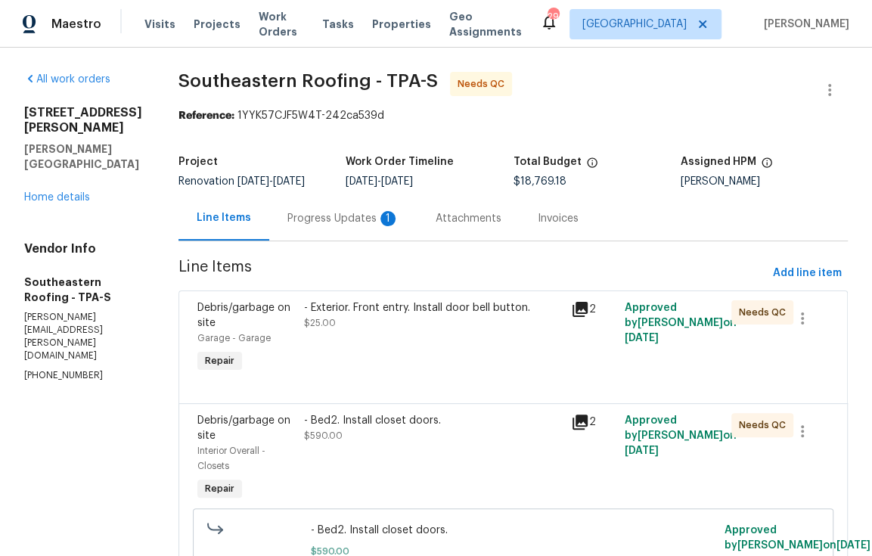
click at [296, 220] on div "Progress Updates 1" at bounding box center [343, 218] width 112 height 15
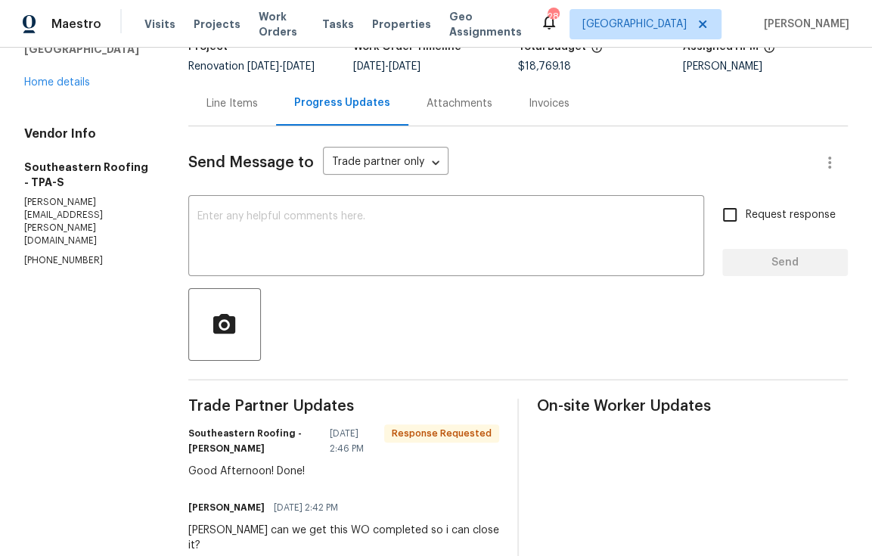
scroll to position [80, 0]
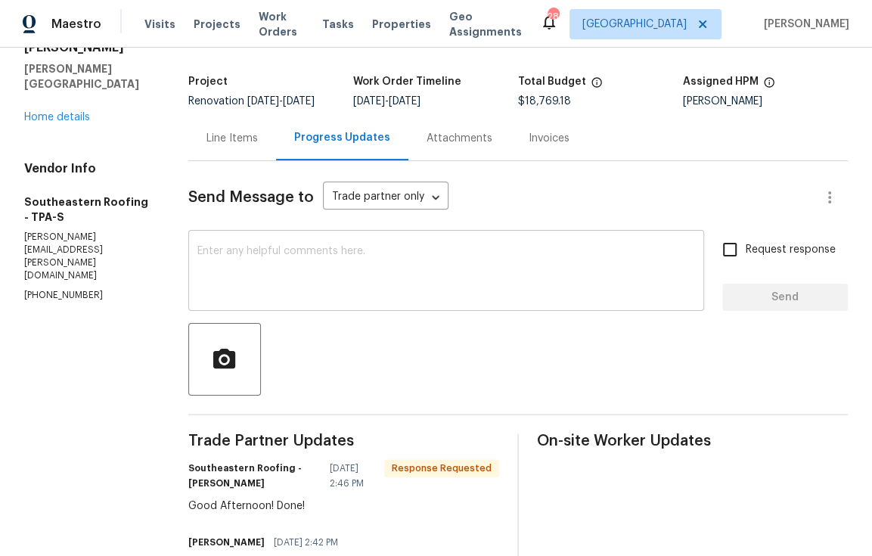
click at [355, 285] on textarea at bounding box center [446, 272] width 498 height 53
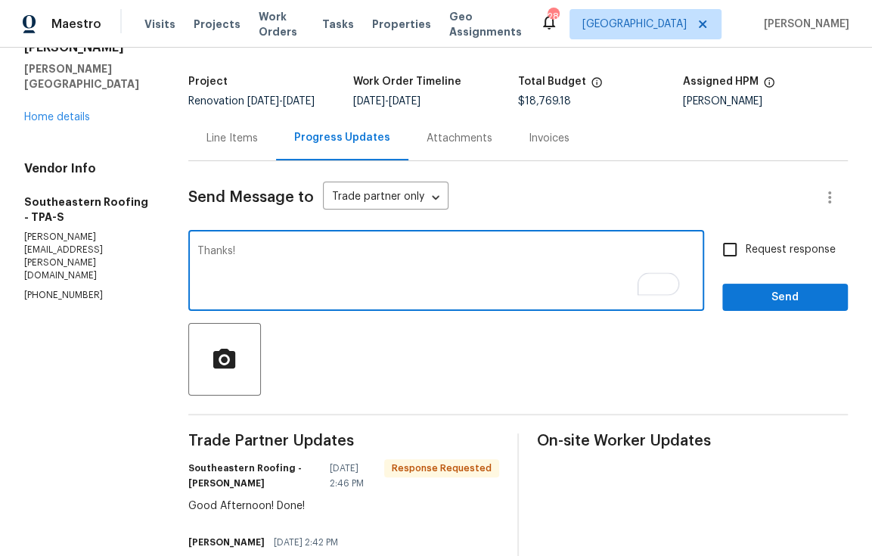
type textarea "Thanks!"
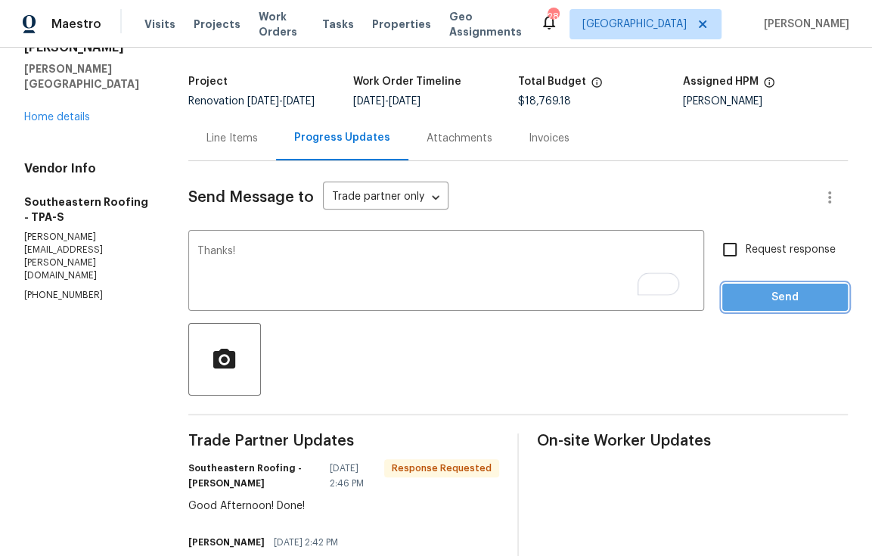
click at [752, 307] on span "Send" at bounding box center [784, 297] width 101 height 19
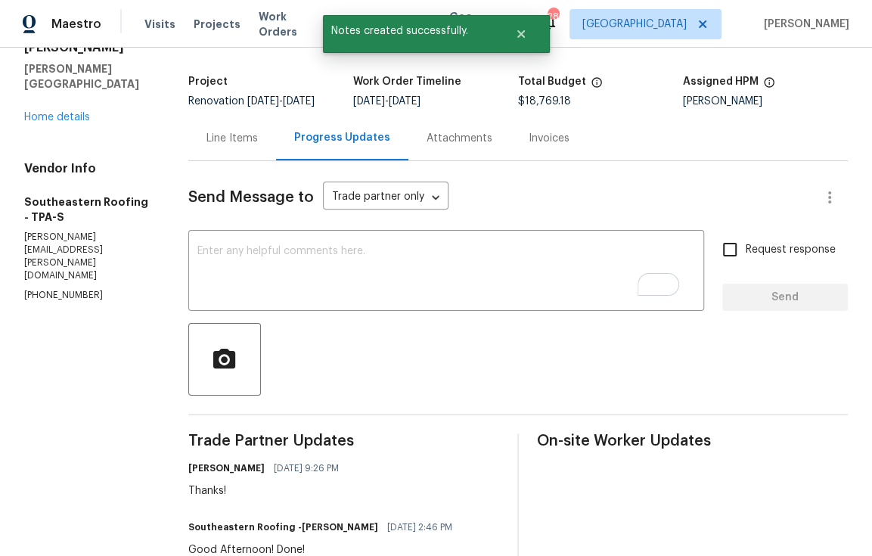
click at [246, 146] on div "Line Items" at bounding box center [231, 138] width 51 height 15
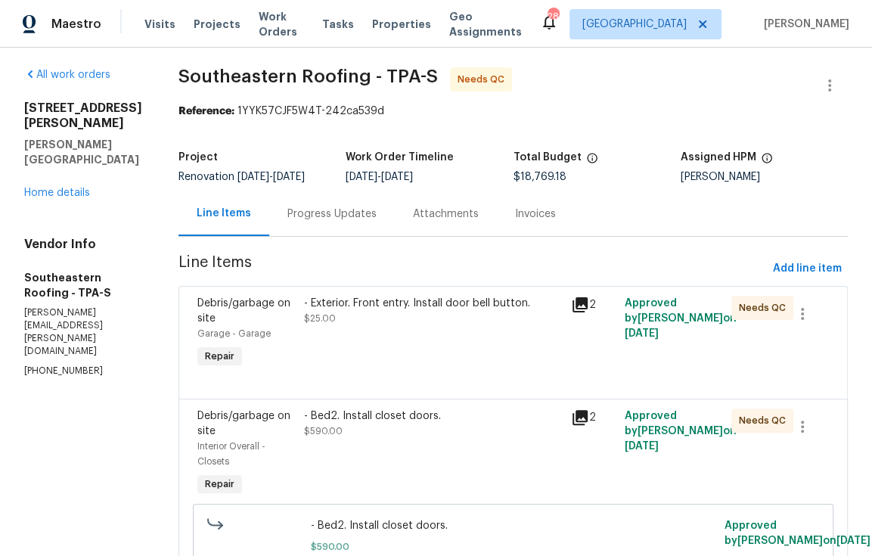
scroll to position [25, 0]
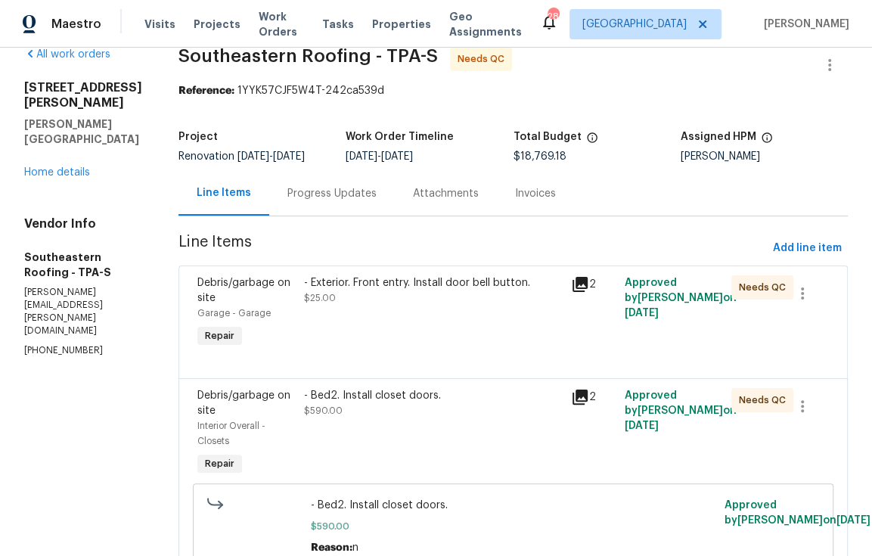
click at [388, 325] on div "- Exterior. Front entry. Install door bell button. $25.00" at bounding box center [432, 313] width 267 height 85
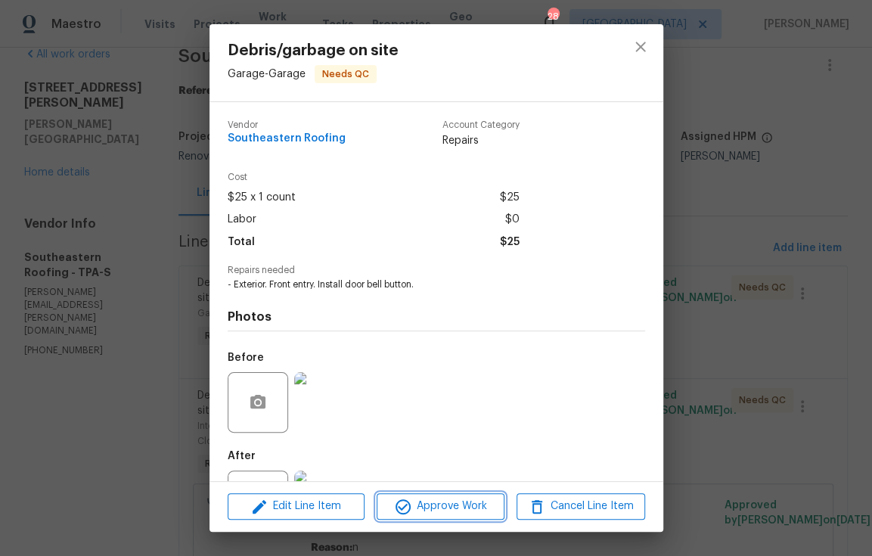
click at [465, 510] on span "Approve Work" at bounding box center [440, 506] width 119 height 19
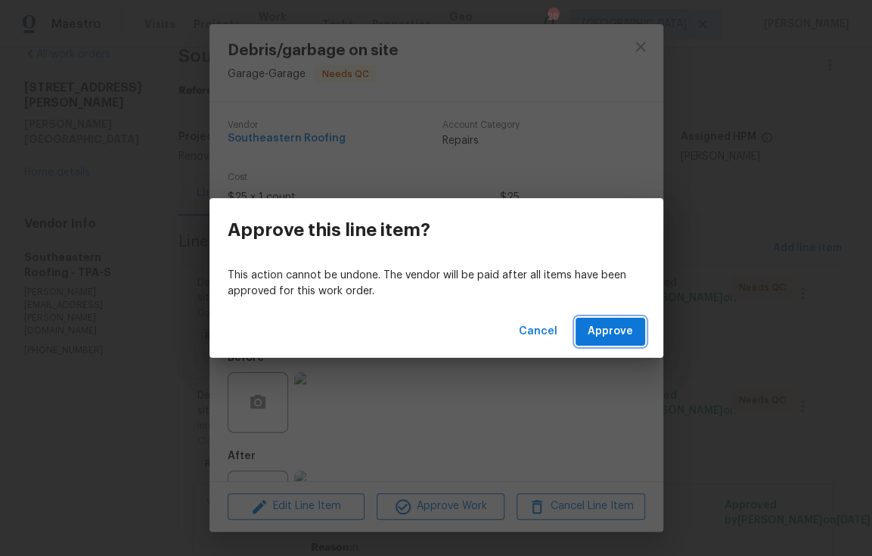
click at [601, 327] on span "Approve" at bounding box center [610, 331] width 45 height 19
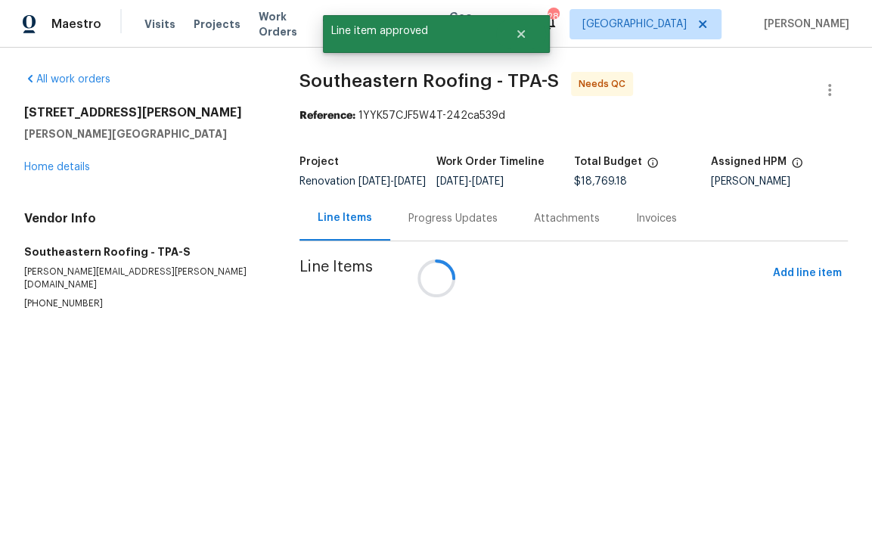
scroll to position [0, 0]
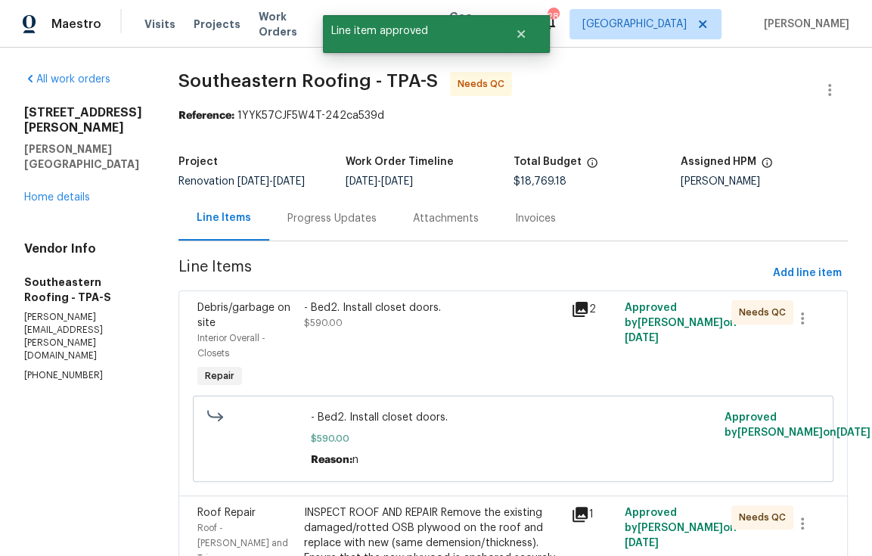
click at [396, 339] on div "- Bed2. Install closet doors. $590.00" at bounding box center [432, 346] width 267 height 100
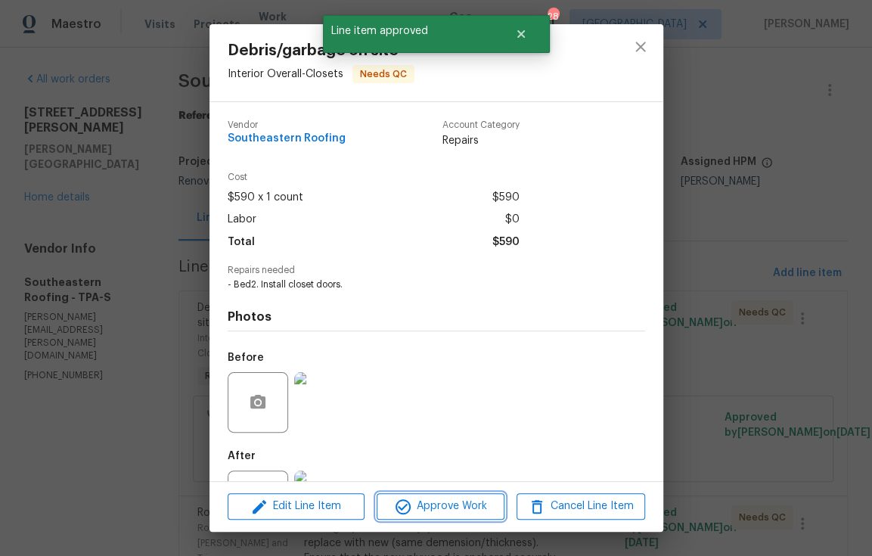
click at [482, 503] on span "Approve Work" at bounding box center [440, 506] width 119 height 19
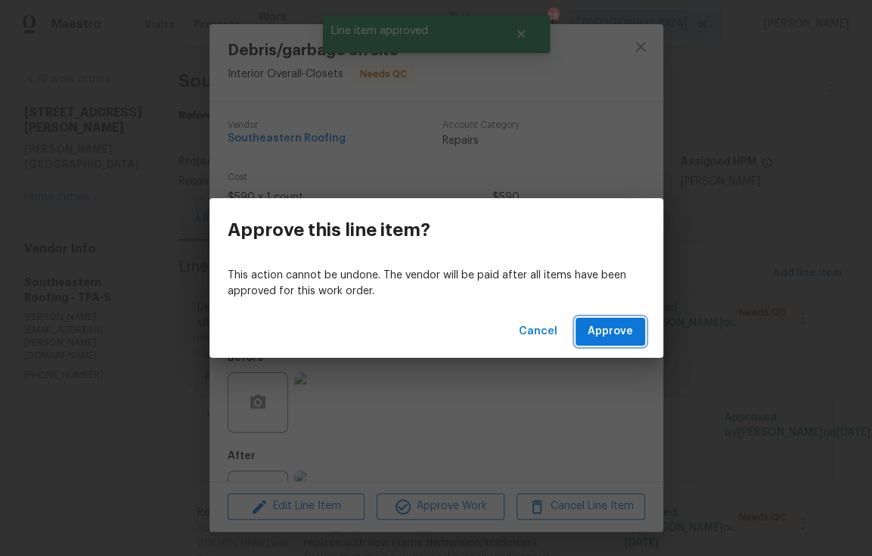
click at [620, 330] on span "Approve" at bounding box center [610, 331] width 45 height 19
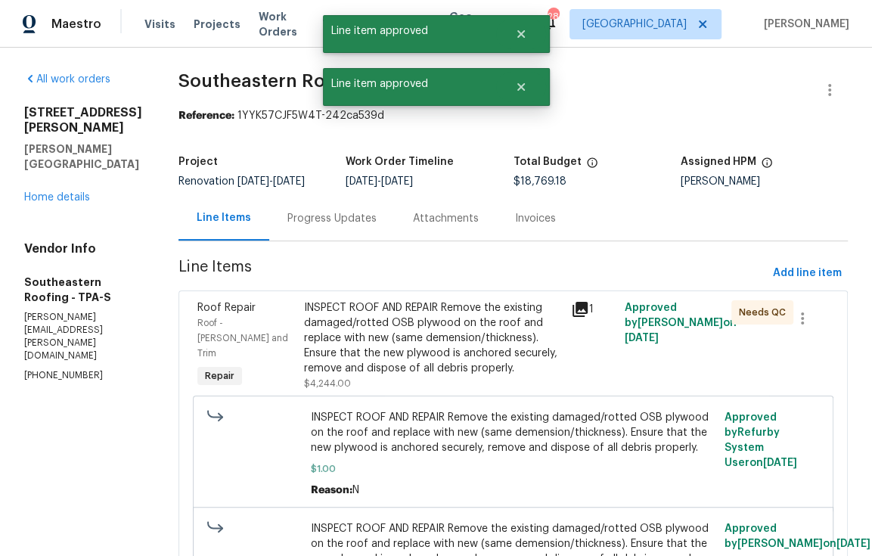
click at [433, 336] on div "INSPECT ROOF AND REPAIR Remove the existing damaged/rotted OSB plywood on the r…" at bounding box center [433, 338] width 258 height 76
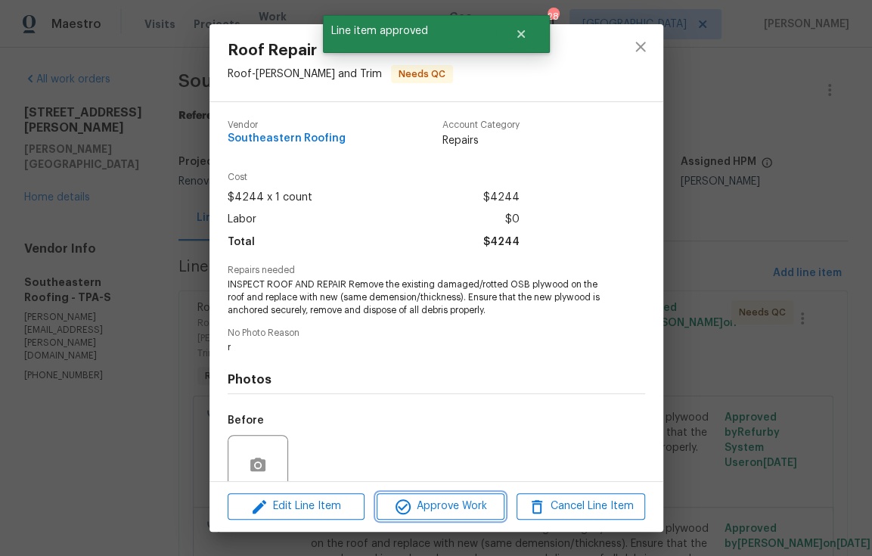
click at [474, 507] on span "Approve Work" at bounding box center [440, 506] width 119 height 19
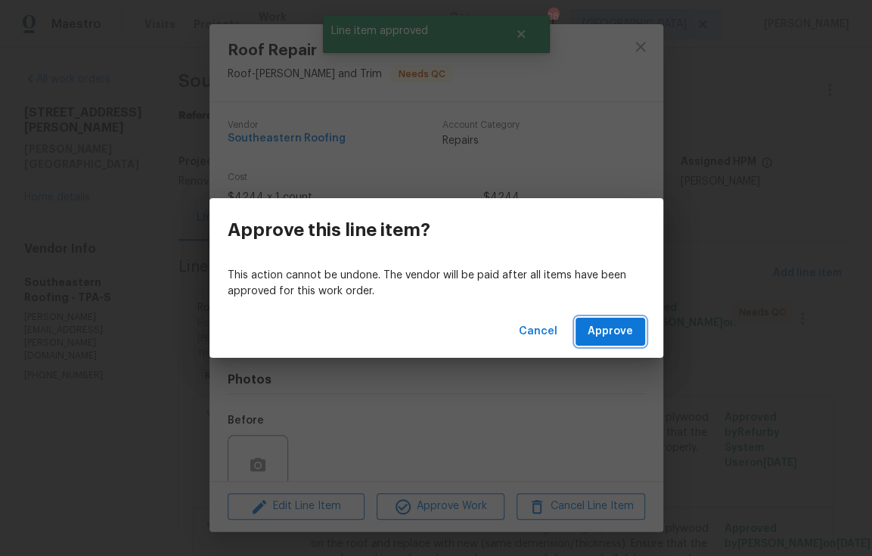
click at [600, 336] on span "Approve" at bounding box center [610, 331] width 45 height 19
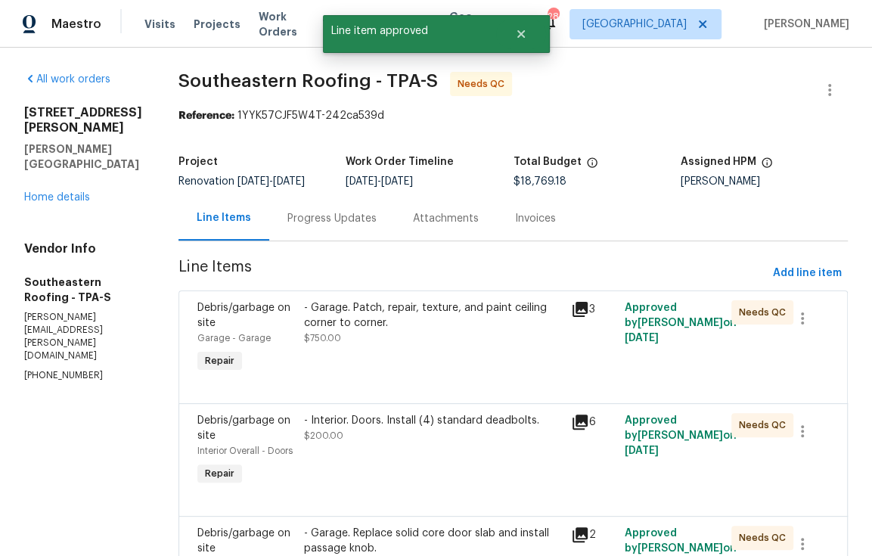
click at [346, 364] on div "- Garage. Patch, repair, texture, and paint ceiling corner to corner. $750.00" at bounding box center [432, 338] width 267 height 85
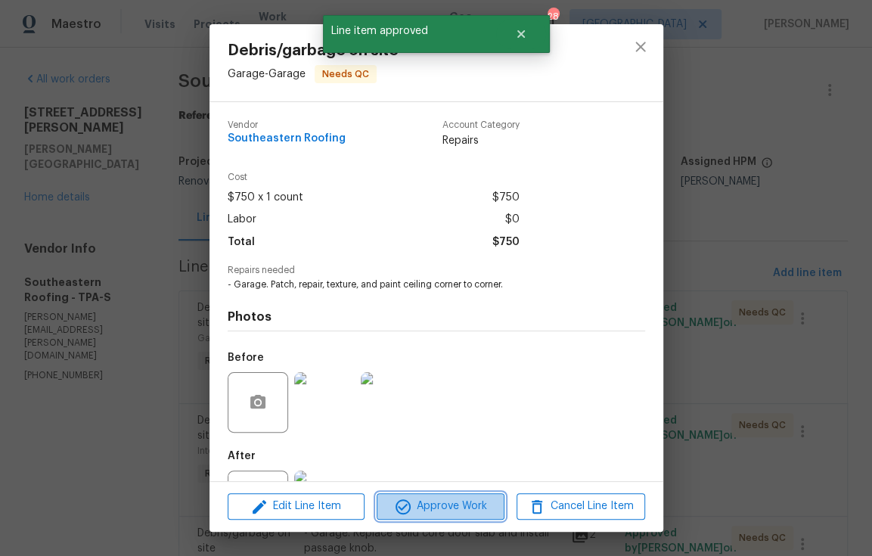
click at [439, 508] on span "Approve Work" at bounding box center [440, 506] width 119 height 19
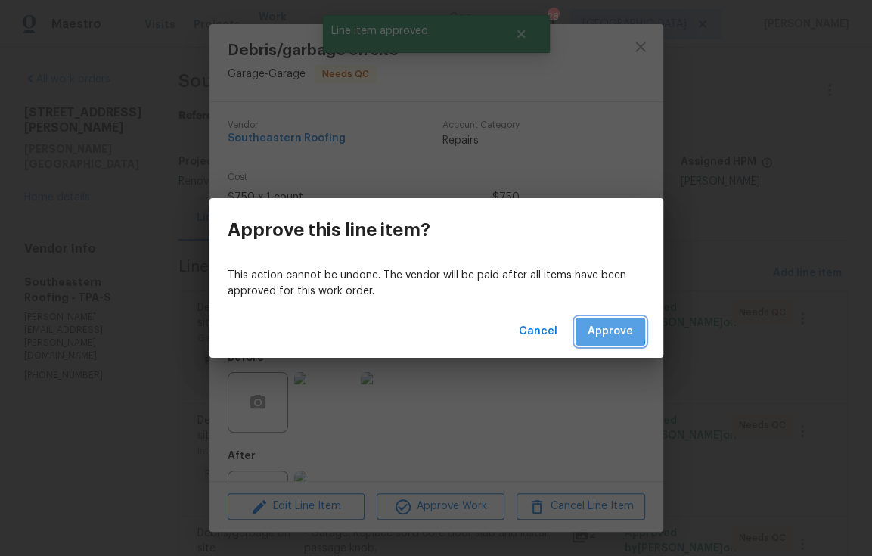
click at [590, 328] on span "Approve" at bounding box center [610, 331] width 45 height 19
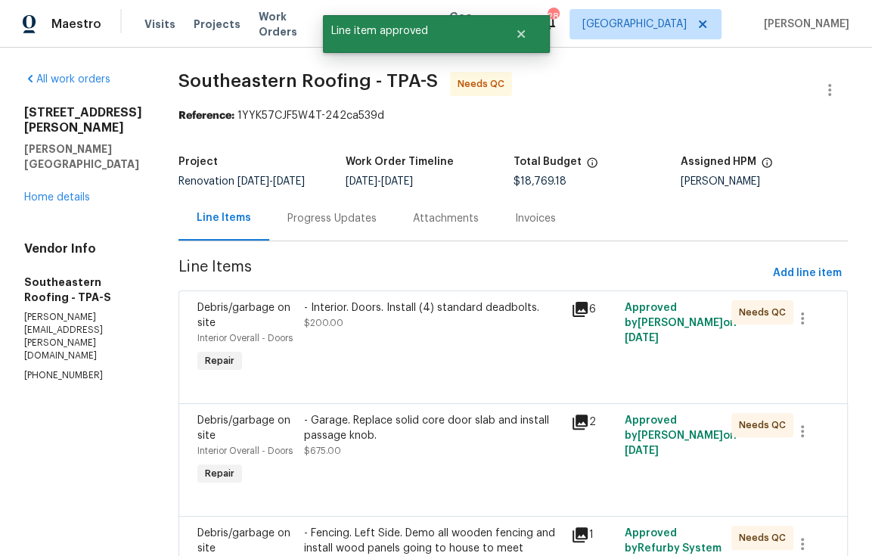
click at [386, 339] on div "- Interior. Doors. Install (4) standard deadbolts. $200.00" at bounding box center [432, 338] width 267 height 85
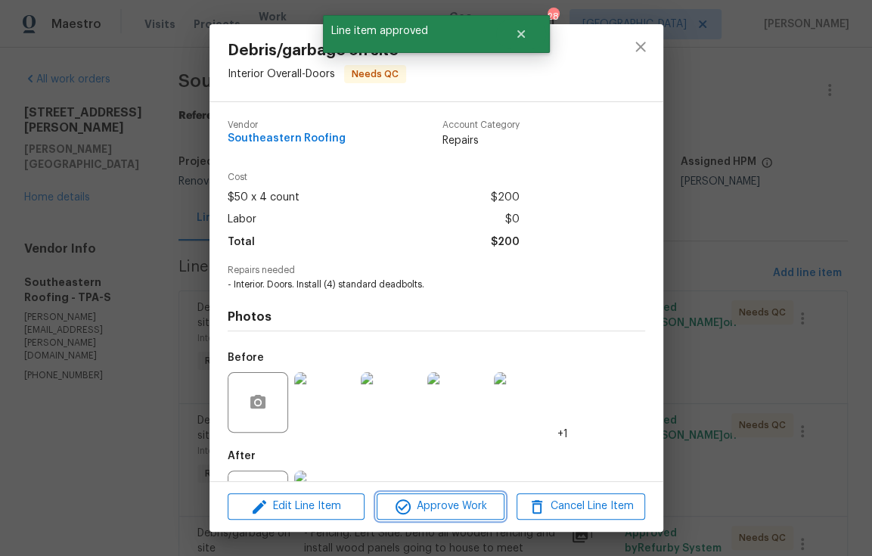
click at [467, 513] on span "Approve Work" at bounding box center [440, 506] width 119 height 19
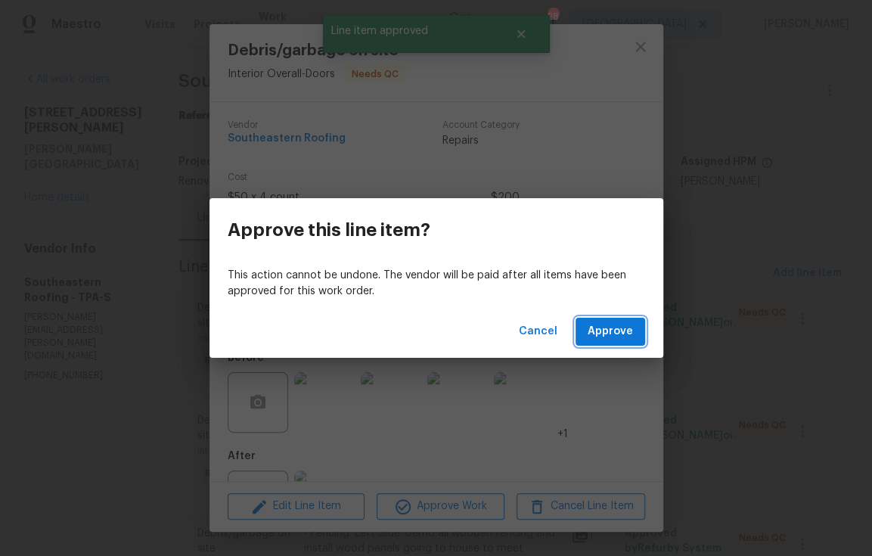
click at [615, 333] on span "Approve" at bounding box center [610, 331] width 45 height 19
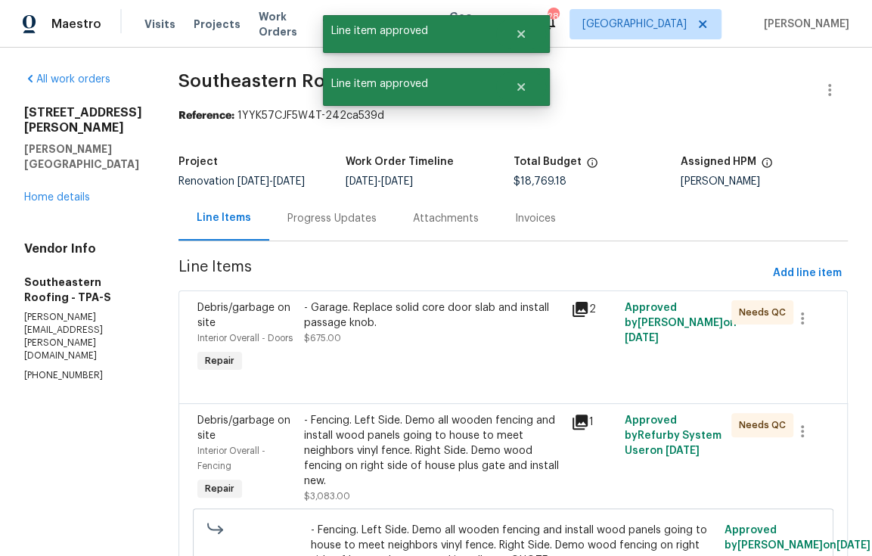
click at [405, 340] on div "- Garage. Replace solid core door slab and install passage knob. $675.00" at bounding box center [433, 322] width 258 height 45
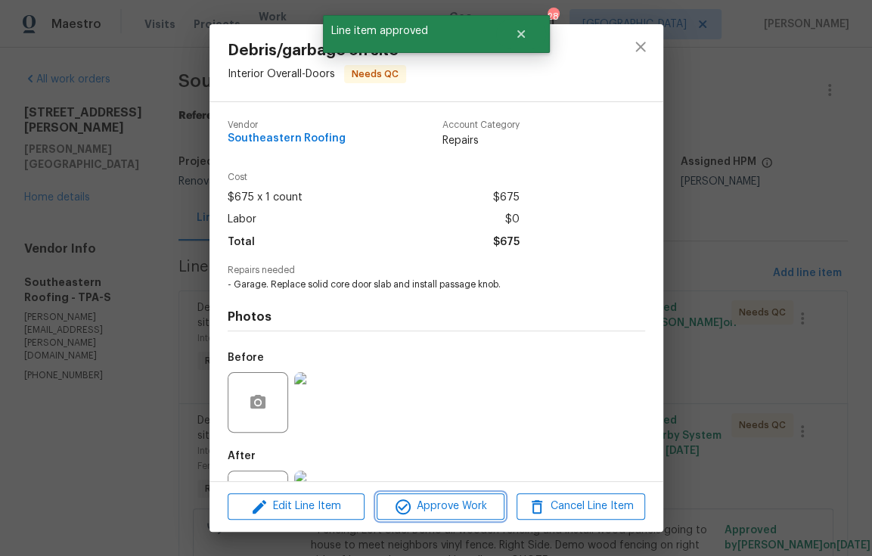
click at [455, 511] on span "Approve Work" at bounding box center [440, 506] width 119 height 19
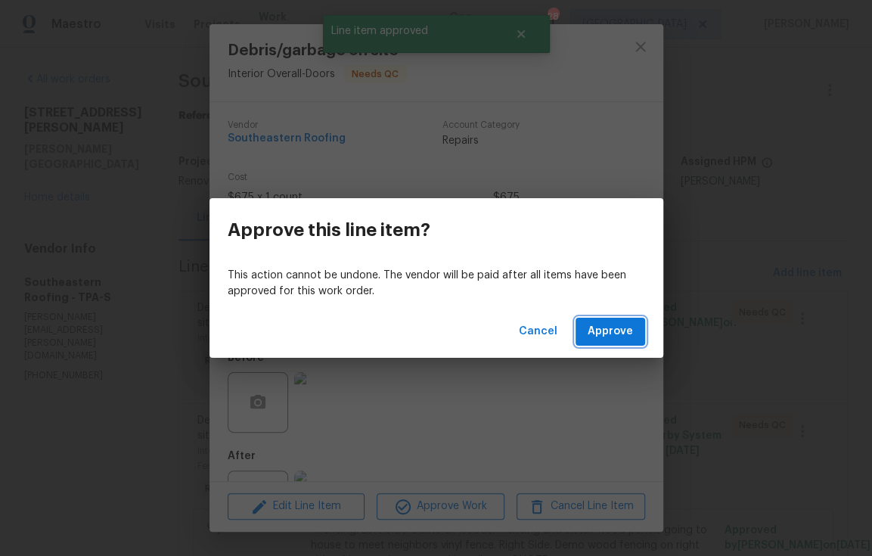
click at [619, 329] on span "Approve" at bounding box center [610, 331] width 45 height 19
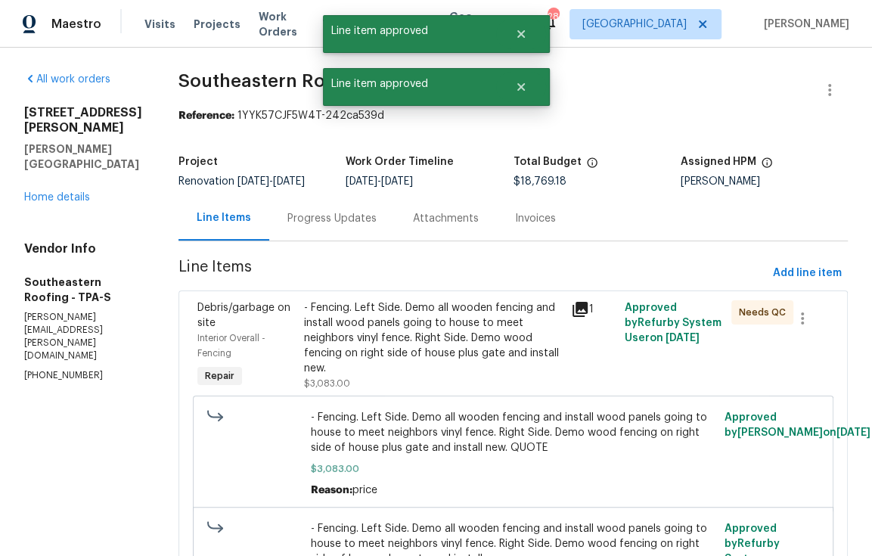
click at [391, 362] on div "- Fencing. Left Side. Demo all wooden fencing and install wood panels going to …" at bounding box center [433, 345] width 258 height 91
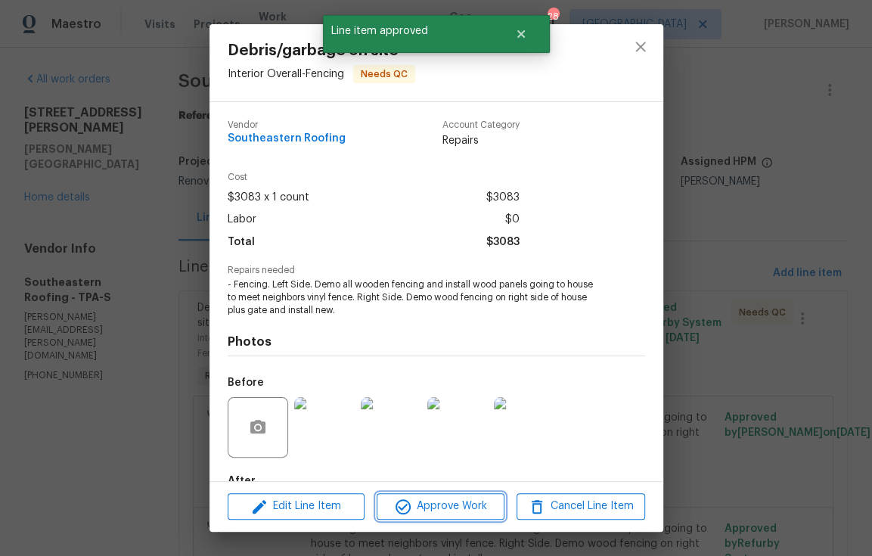
click at [464, 507] on span "Approve Work" at bounding box center [440, 506] width 119 height 19
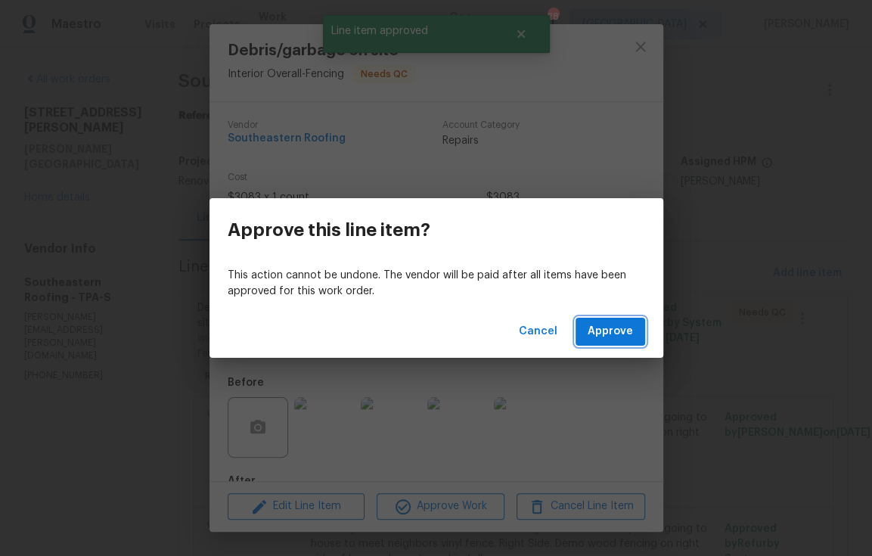
click at [618, 321] on button "Approve" at bounding box center [610, 332] width 70 height 28
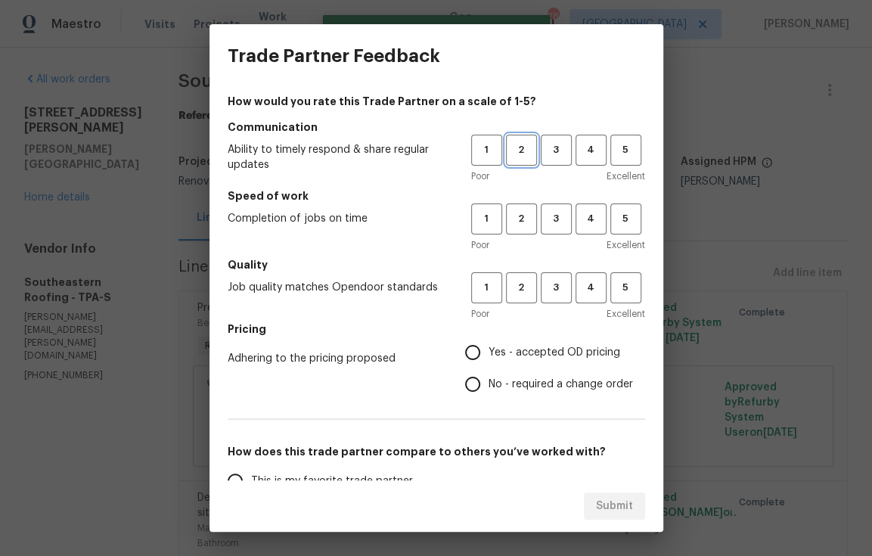
click at [507, 153] on span "2" at bounding box center [521, 149] width 28 height 17
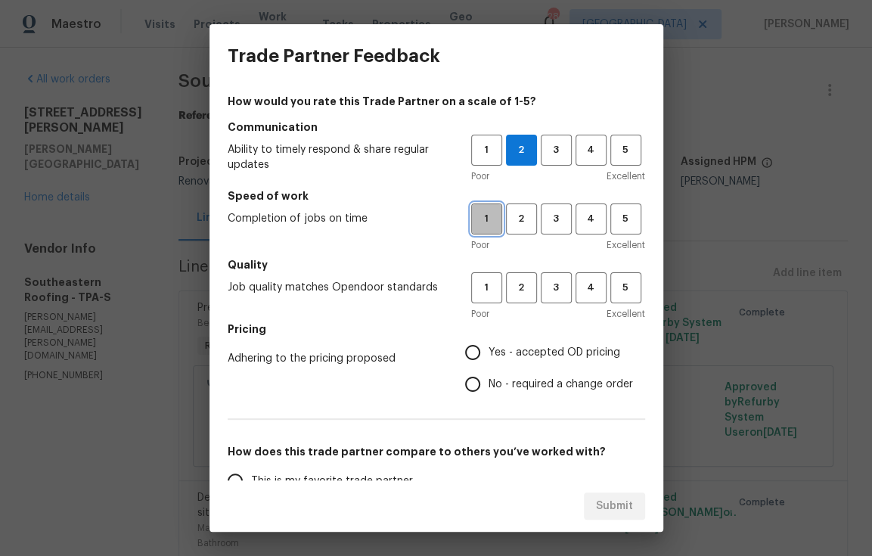
click at [473, 216] on span "1" at bounding box center [487, 218] width 28 height 17
click at [544, 292] on span "3" at bounding box center [556, 287] width 28 height 17
click at [465, 352] on input "Yes - accepted OD pricing" at bounding box center [473, 352] width 32 height 32
radio input "true"
click at [578, 295] on span "4" at bounding box center [591, 287] width 28 height 17
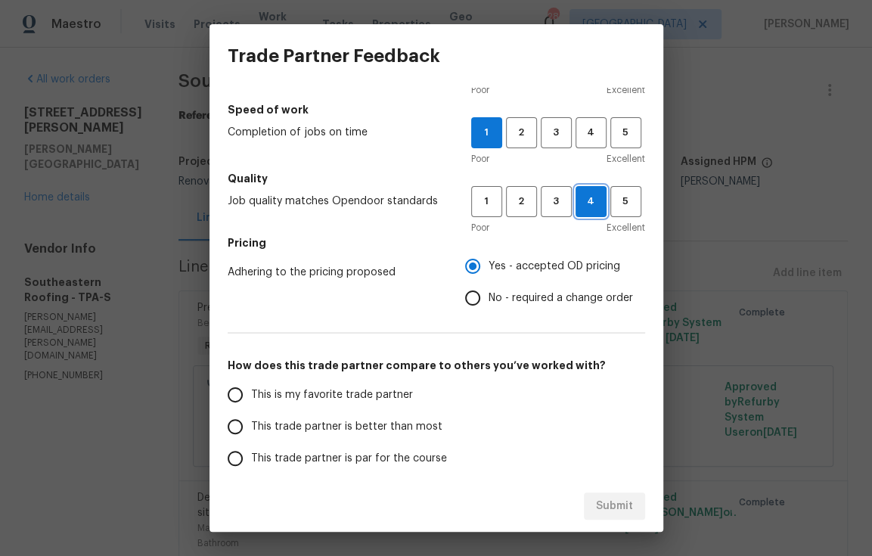
scroll to position [159, 0]
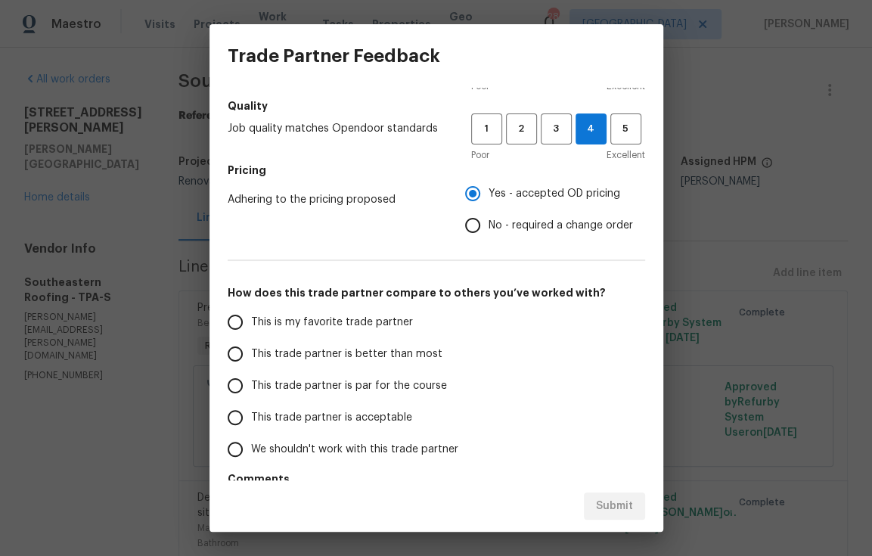
click at [243, 386] on input "This trade partner is par for the course" at bounding box center [235, 386] width 32 height 32
click at [615, 504] on span "Submit" at bounding box center [614, 506] width 37 height 19
radio input "true"
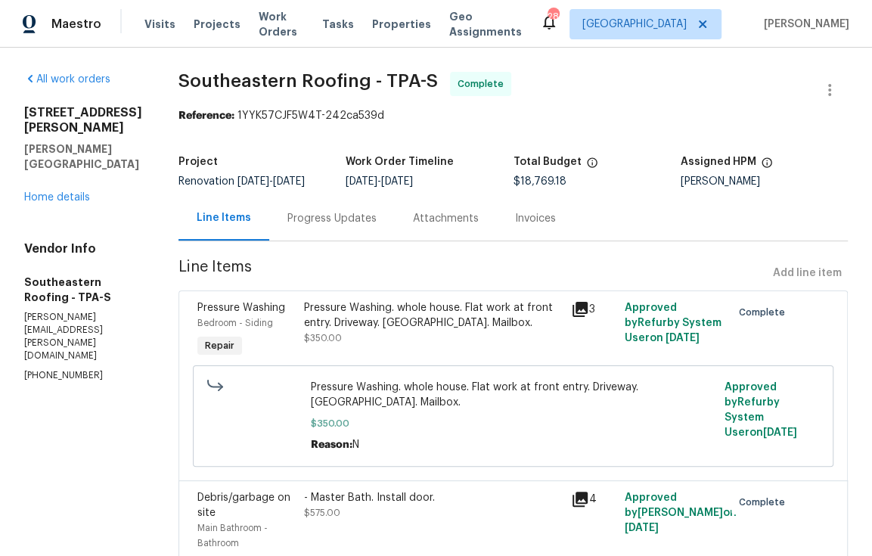
radio input "false"
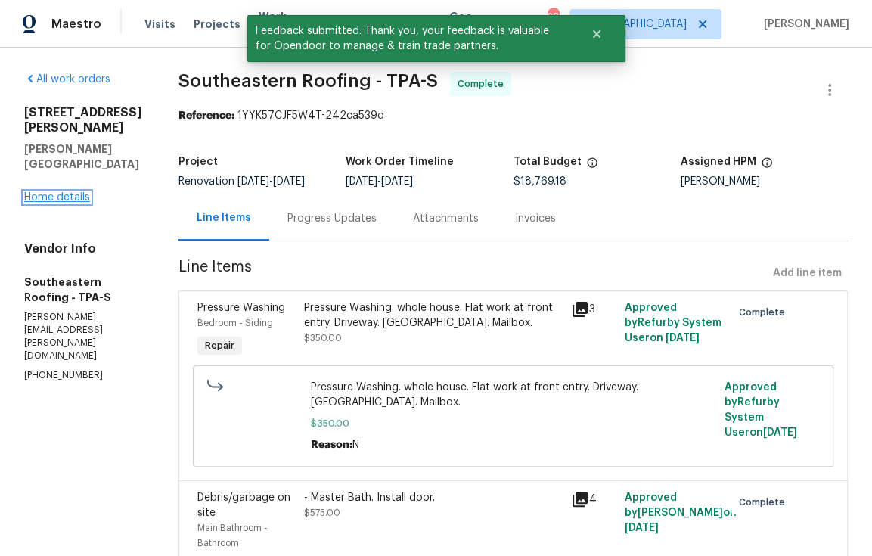
click at [71, 203] on link "Home details" at bounding box center [57, 197] width 66 height 11
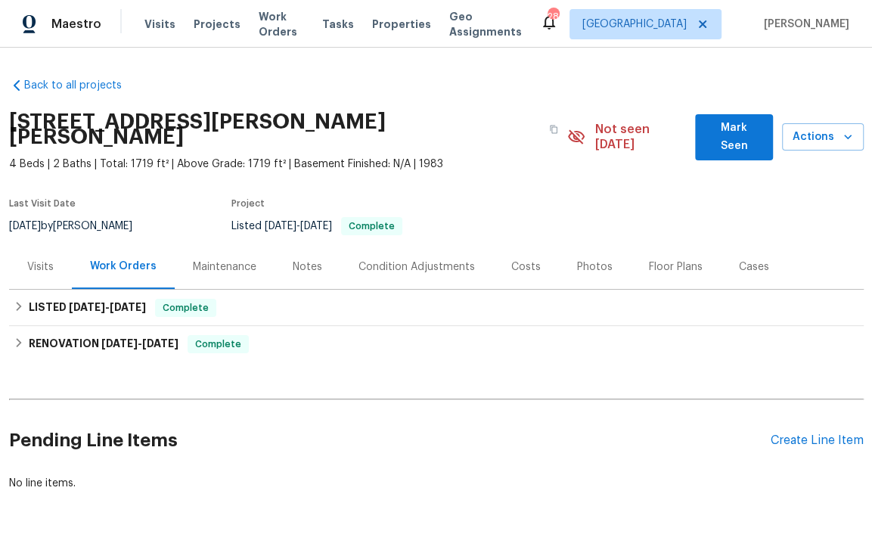
click at [536, 253] on div "Costs" at bounding box center [526, 266] width 66 height 45
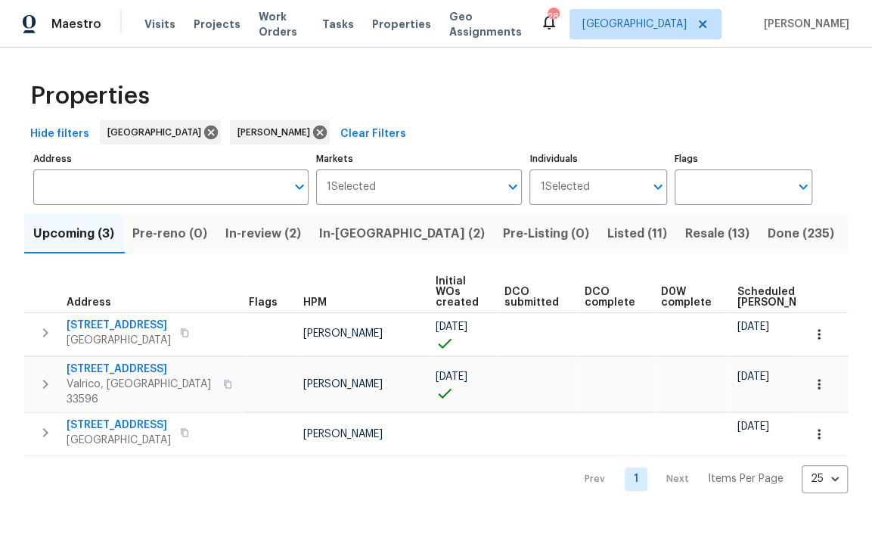
click at [607, 233] on span "Listed (11)" at bounding box center [637, 233] width 60 height 21
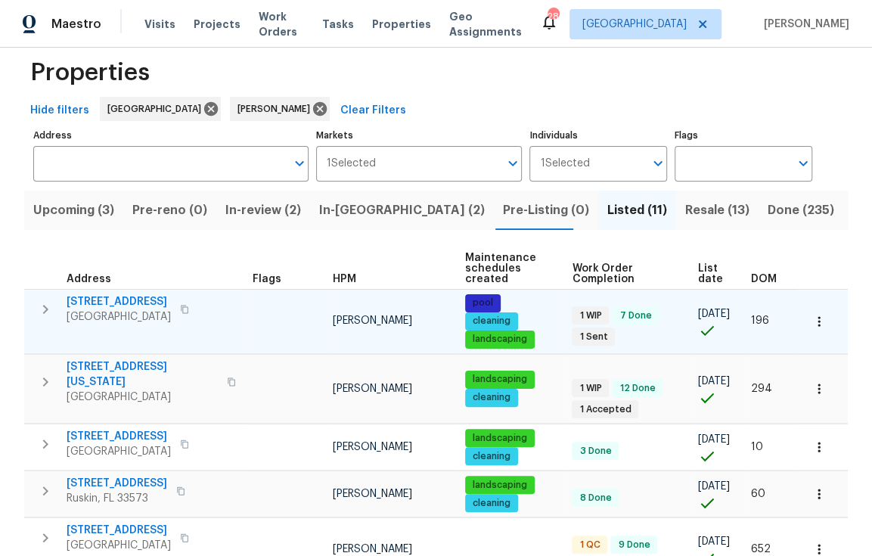
scroll to position [28, 0]
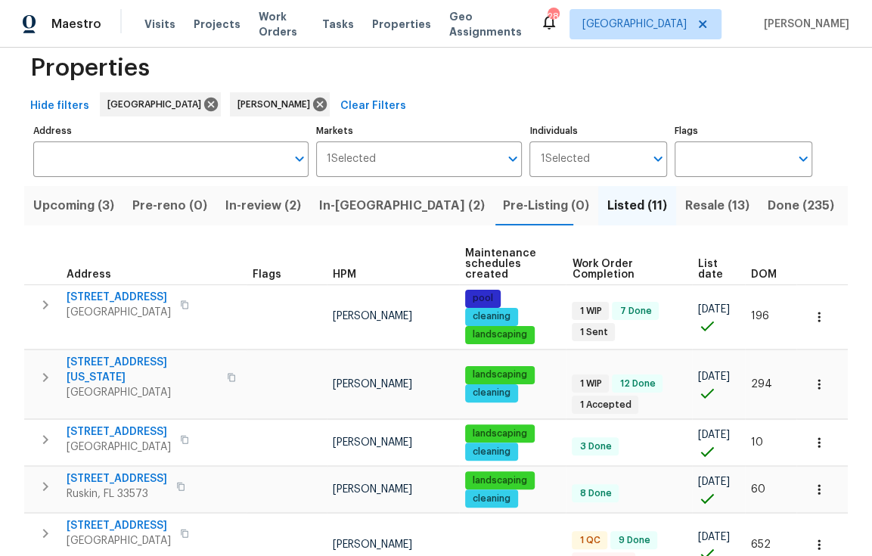
click at [759, 270] on span "DOM" at bounding box center [764, 274] width 26 height 11
